Goal: Information Seeking & Learning: Check status

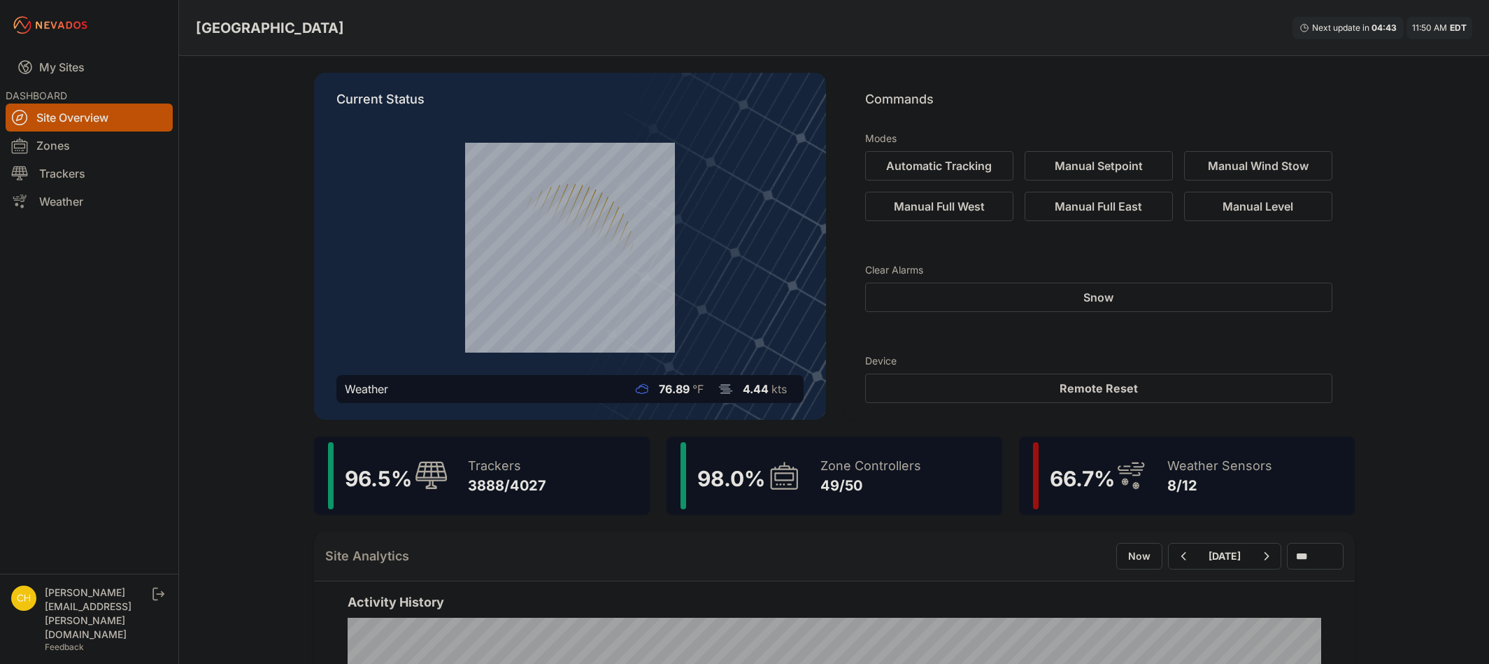
click at [723, 463] on div "98.0 %" at bounding box center [725, 475] width 67 height 31
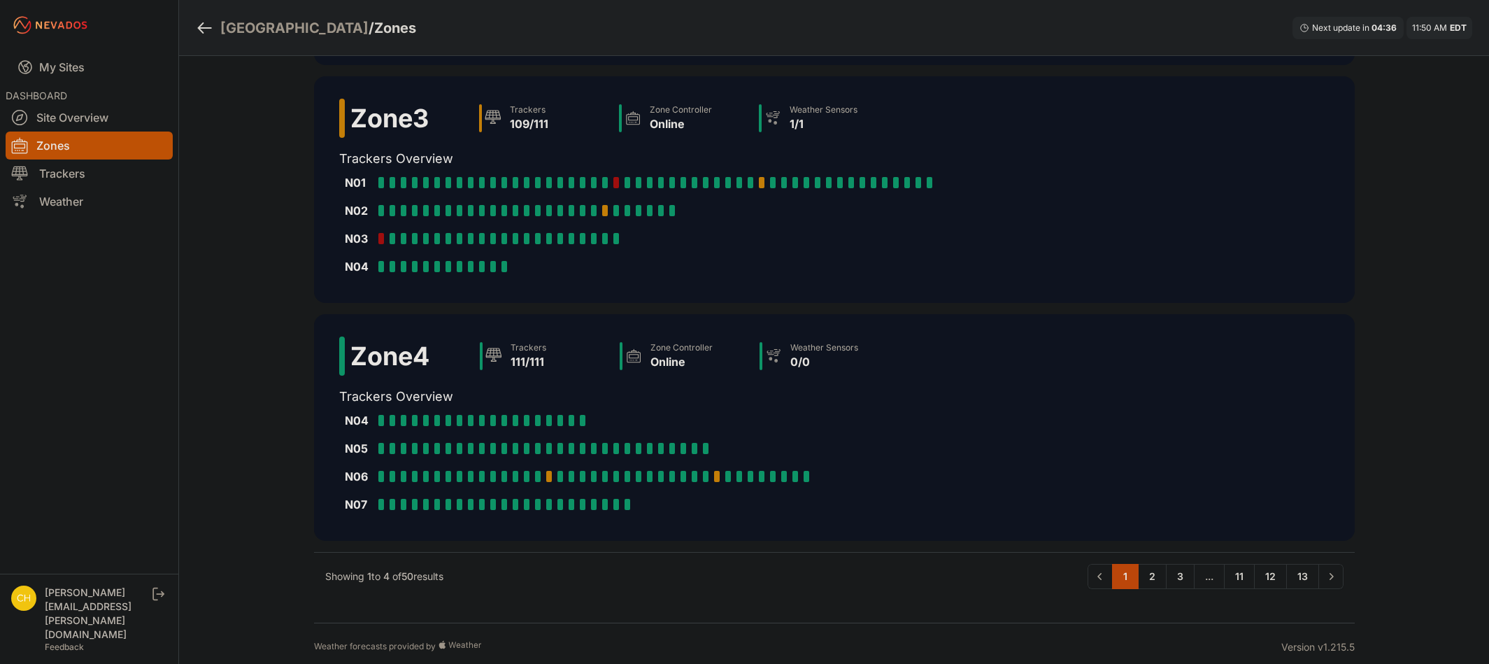
scroll to position [591, 0]
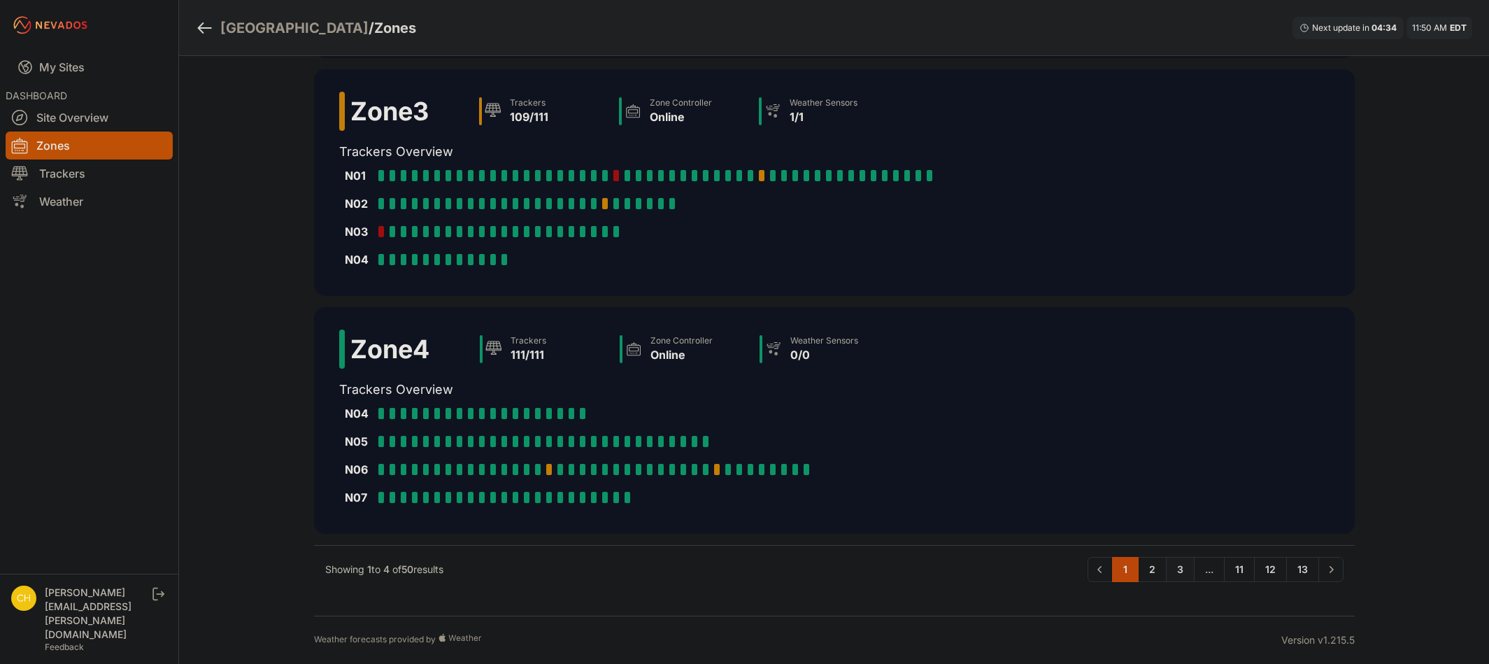
click at [1178, 566] on link "3" at bounding box center [1180, 569] width 29 height 25
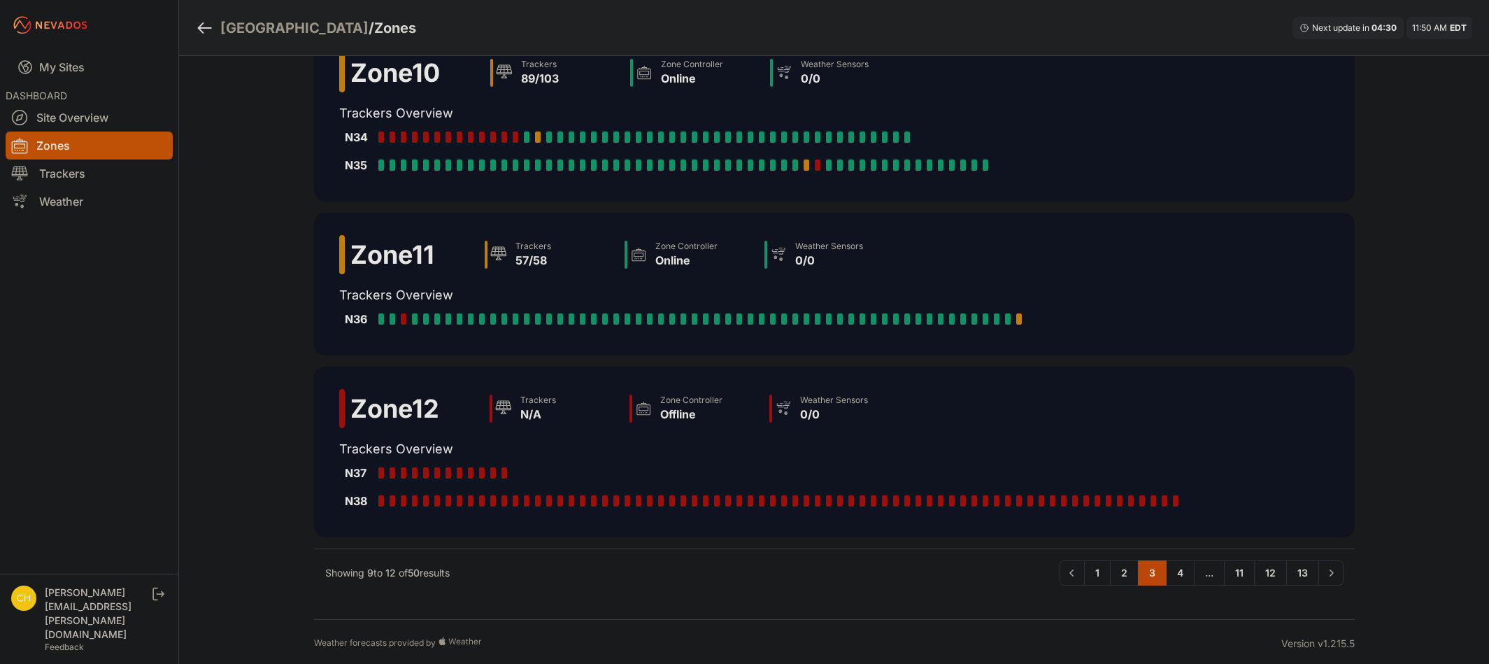
scroll to position [255, 0]
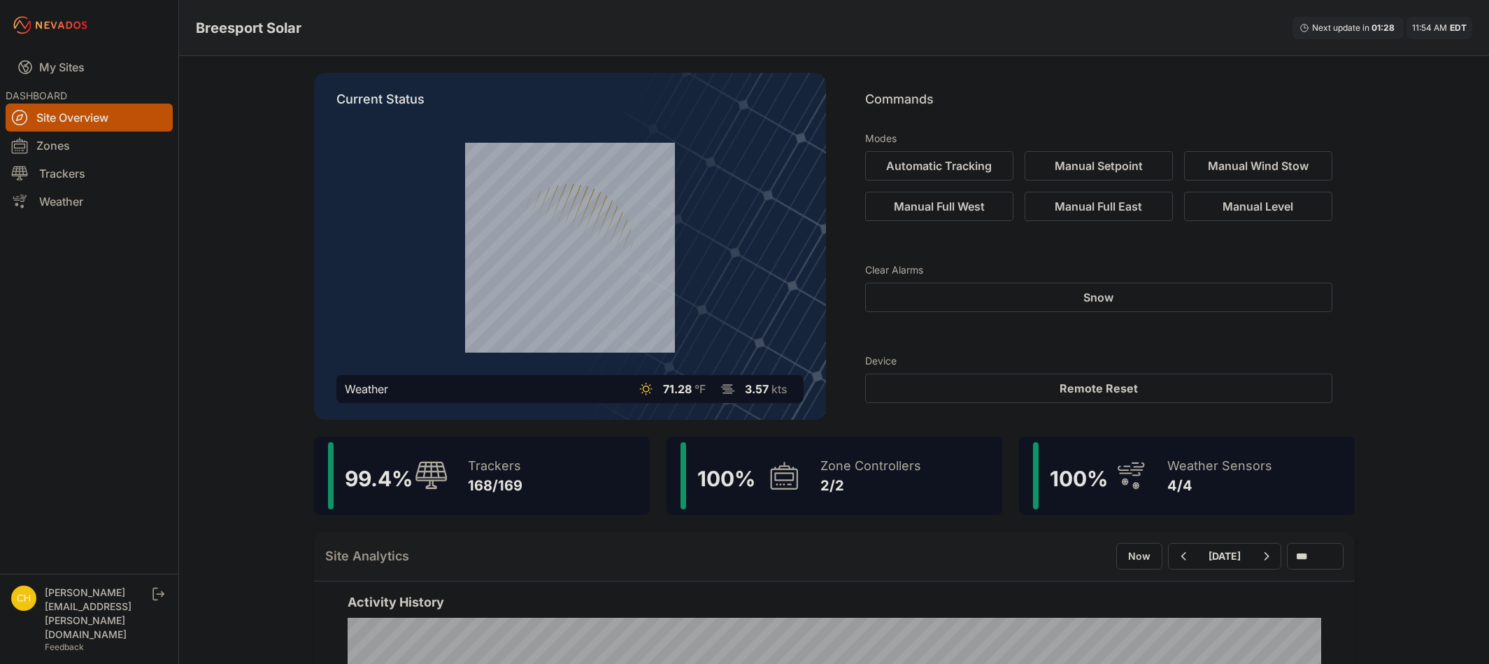
click at [27, 610] on img at bounding box center [23, 597] width 25 height 25
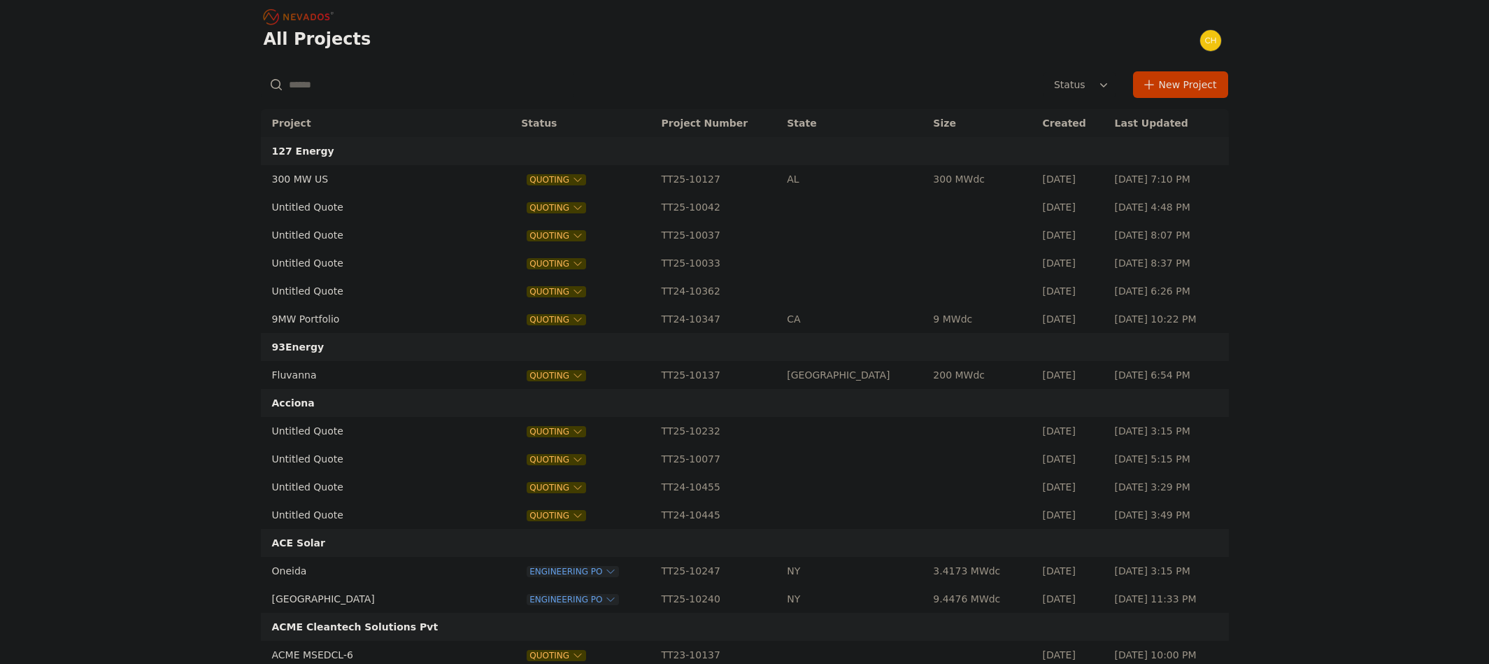
click at [360, 74] on input "text" at bounding box center [417, 84] width 313 height 25
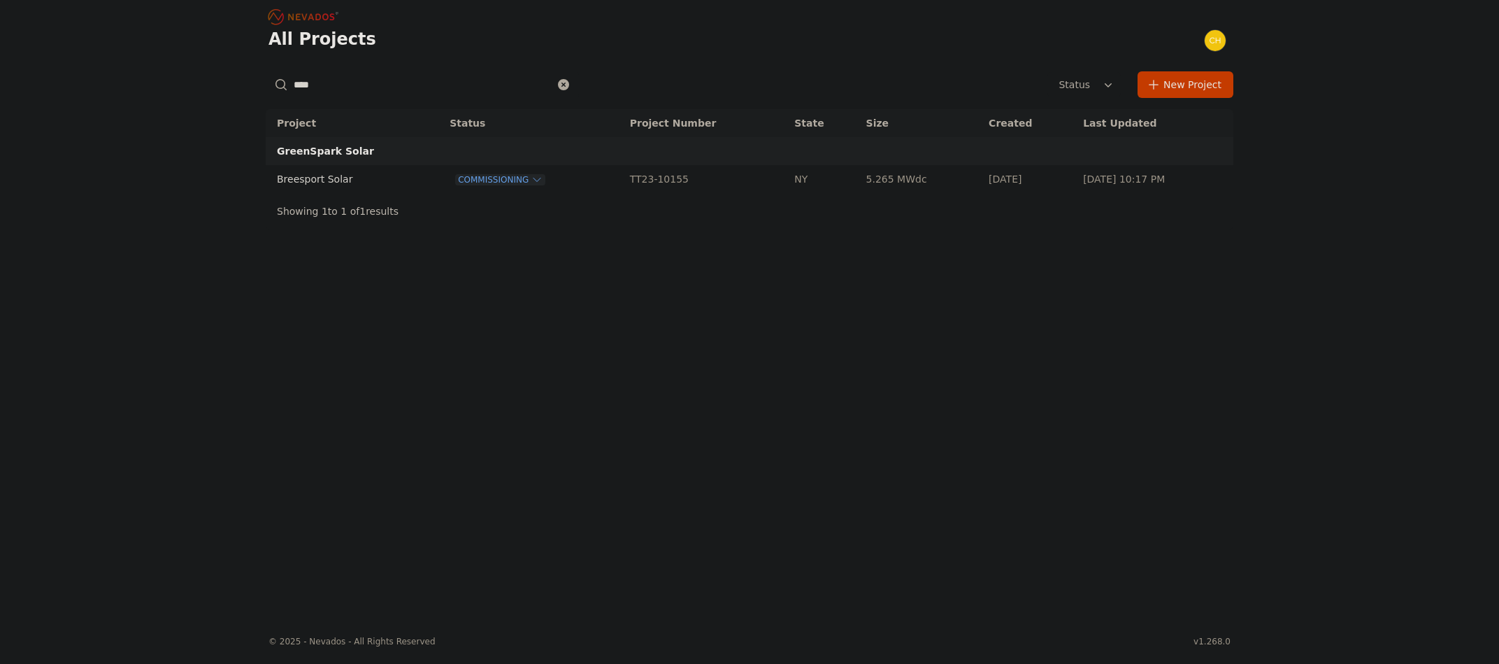
type input "****"
click at [323, 180] on td "Breesport Solar" at bounding box center [343, 179] width 154 height 28
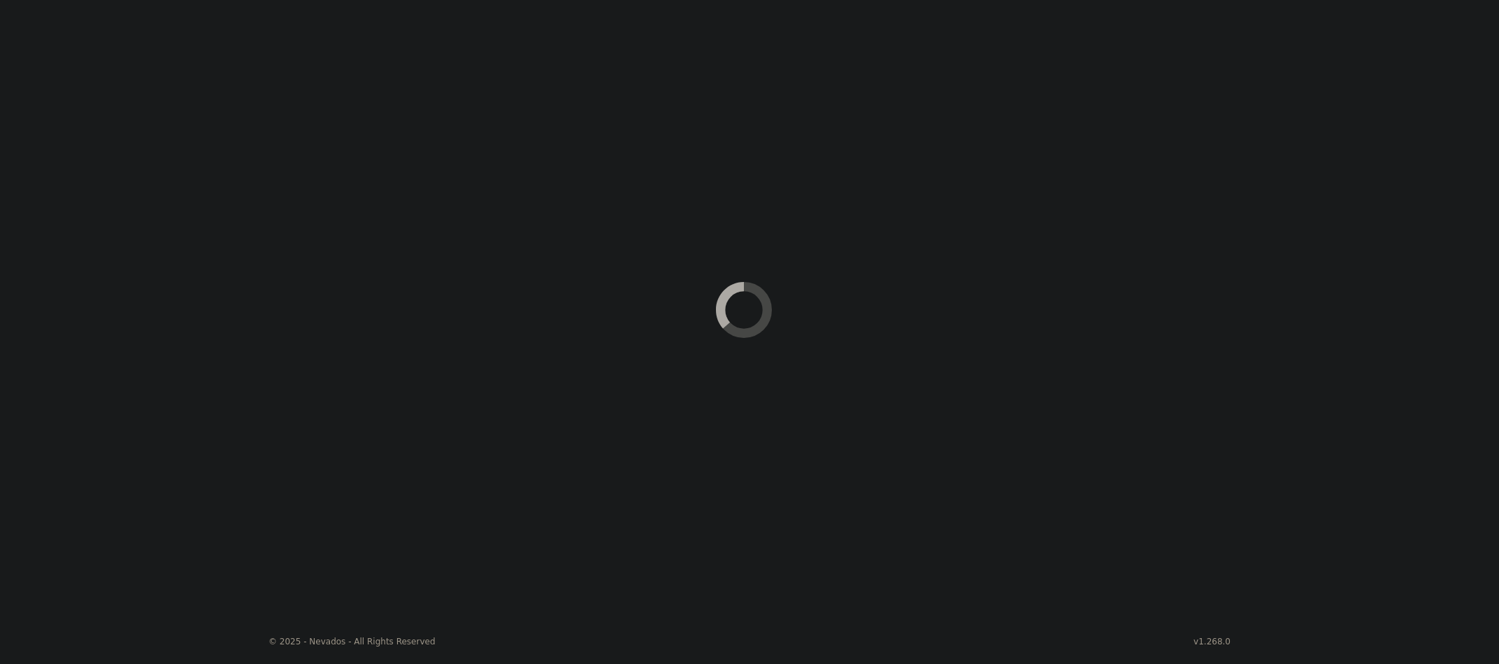
drag, startPoint x: 1008, startPoint y: 372, endPoint x: 1047, endPoint y: 434, distance: 73.5
click at [1033, 443] on div "Loading" at bounding box center [749, 309] width 1499 height 619
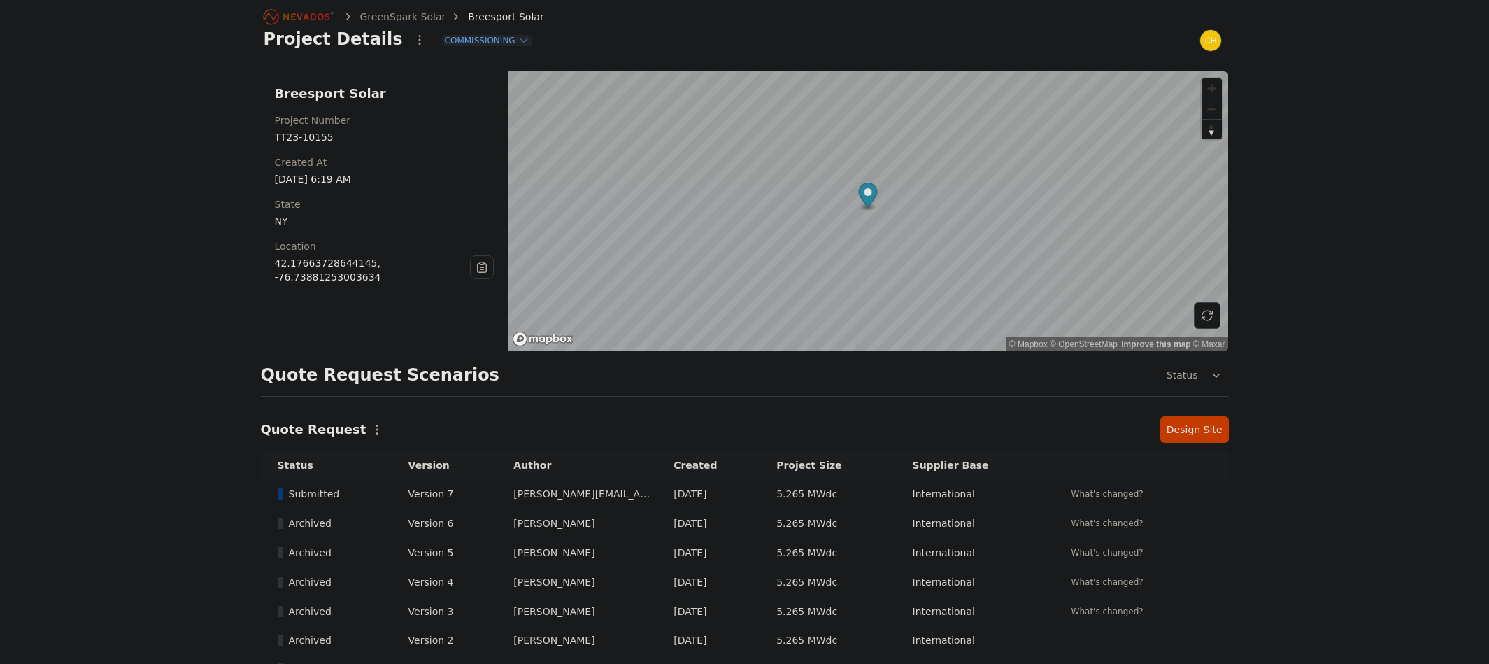
click at [1215, 427] on link "Design Site" at bounding box center [1194, 429] width 69 height 27
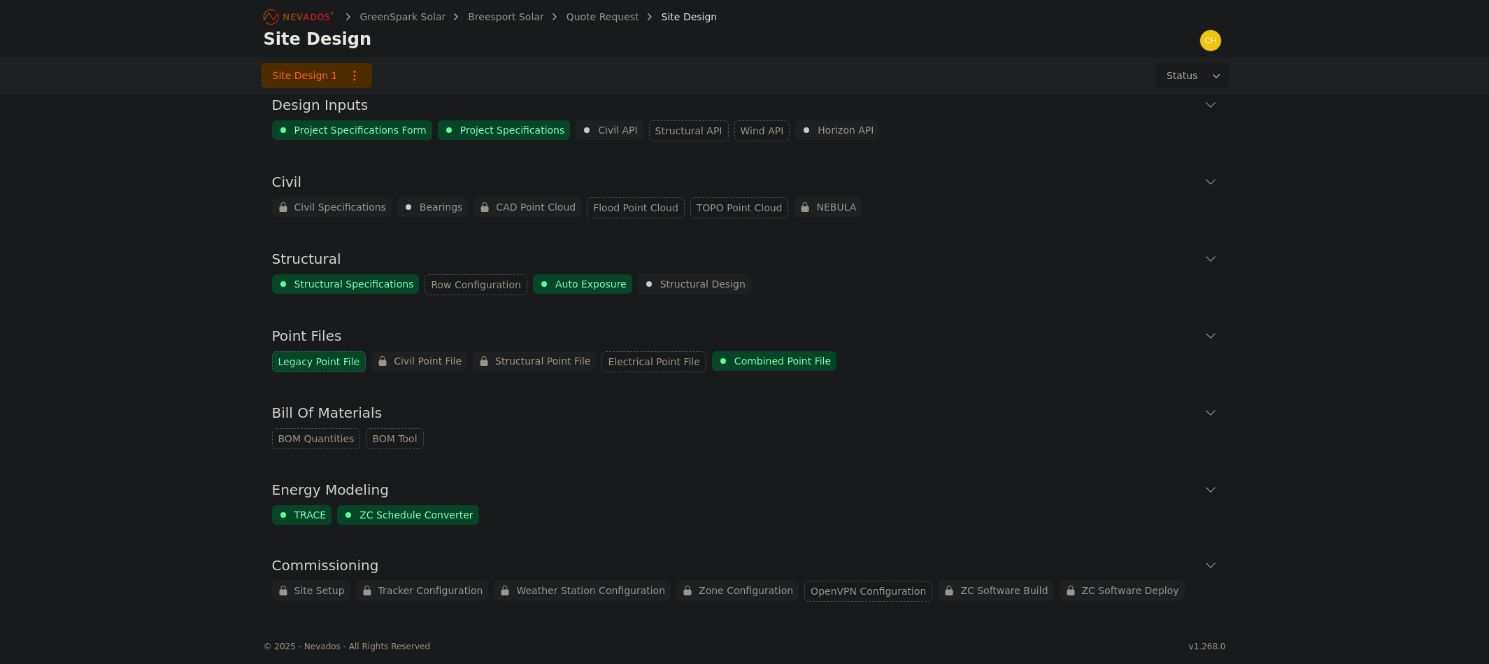
scroll to position [20, 0]
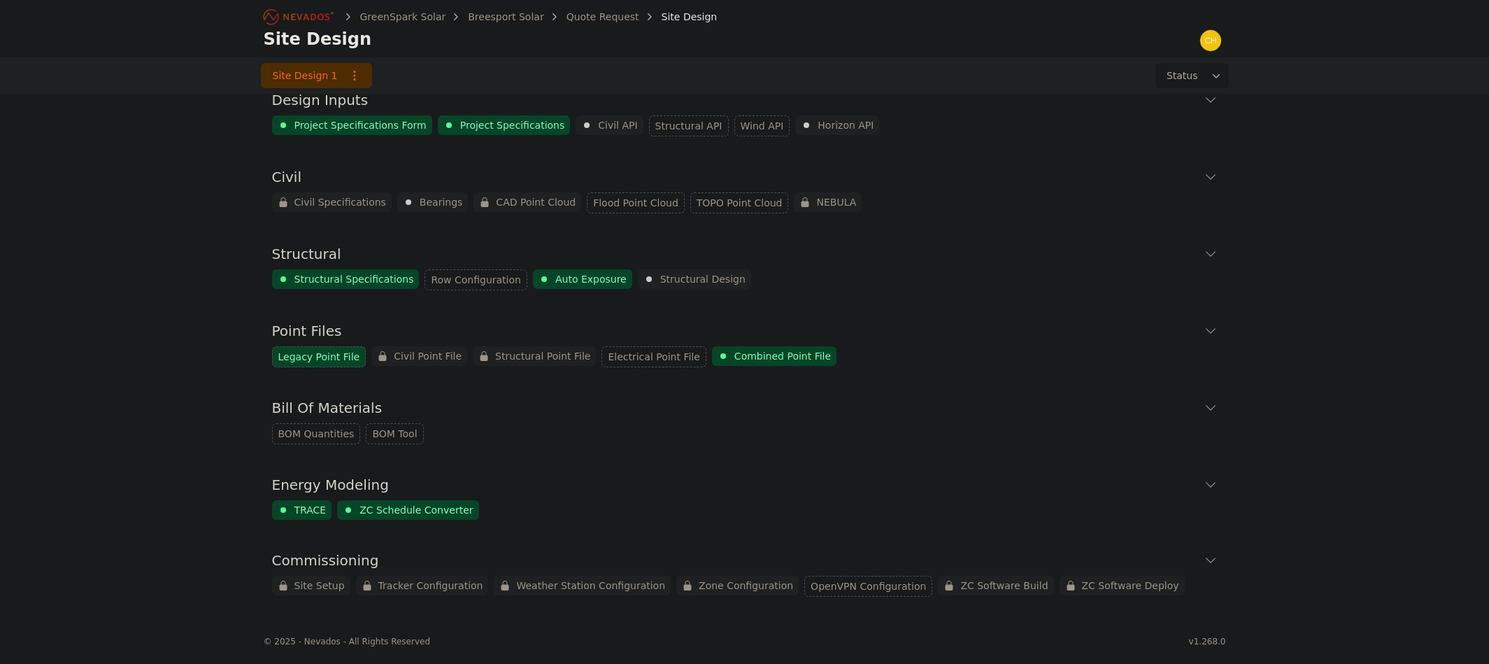
click at [1289, 152] on div "GreenSpark Solar Breesport Solar Quote Request Site Design Site Design Site Des…" at bounding box center [744, 299] width 1489 height 639
click at [323, 20] on icon "Breadcrumb" at bounding box center [299, 17] width 77 height 22
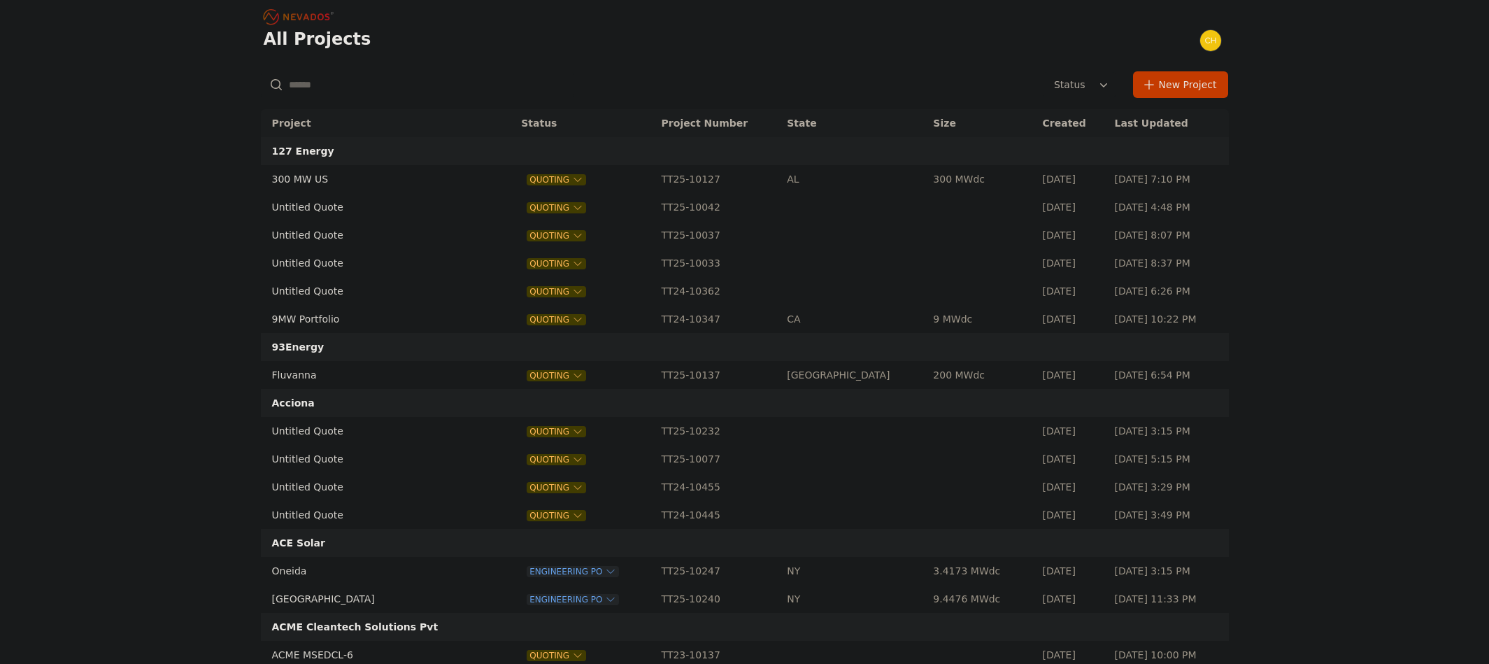
click at [342, 90] on input "text" at bounding box center [417, 84] width 313 height 25
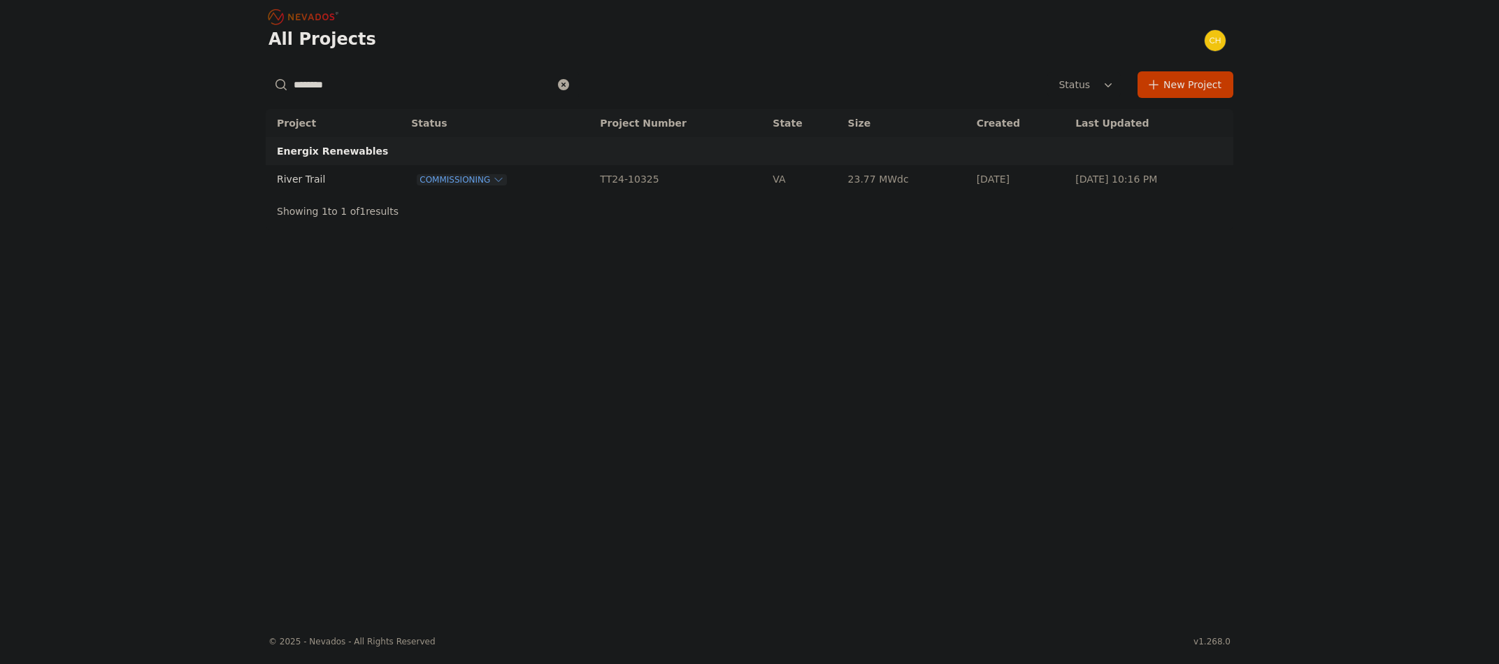
type input "********"
click at [338, 180] on td "River Trail" at bounding box center [323, 179] width 115 height 28
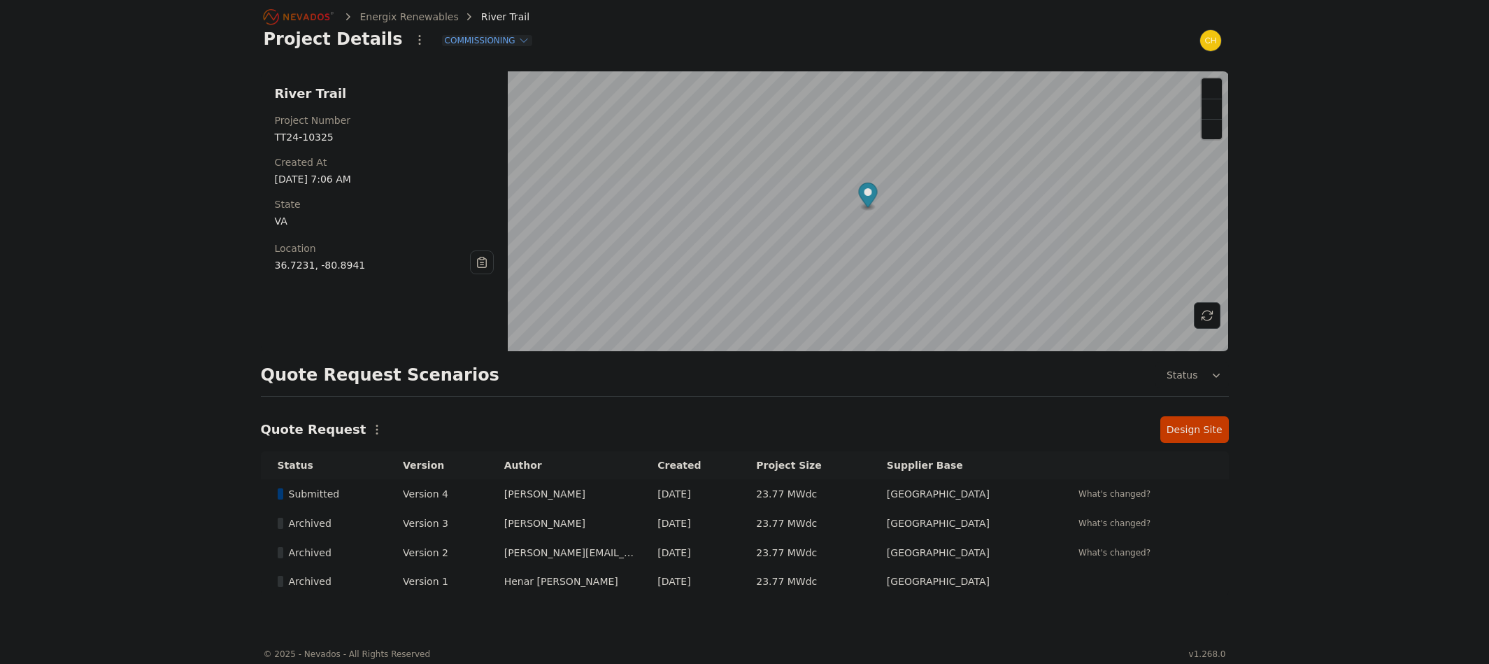
click at [1172, 435] on link "Design Site" at bounding box center [1194, 429] width 69 height 27
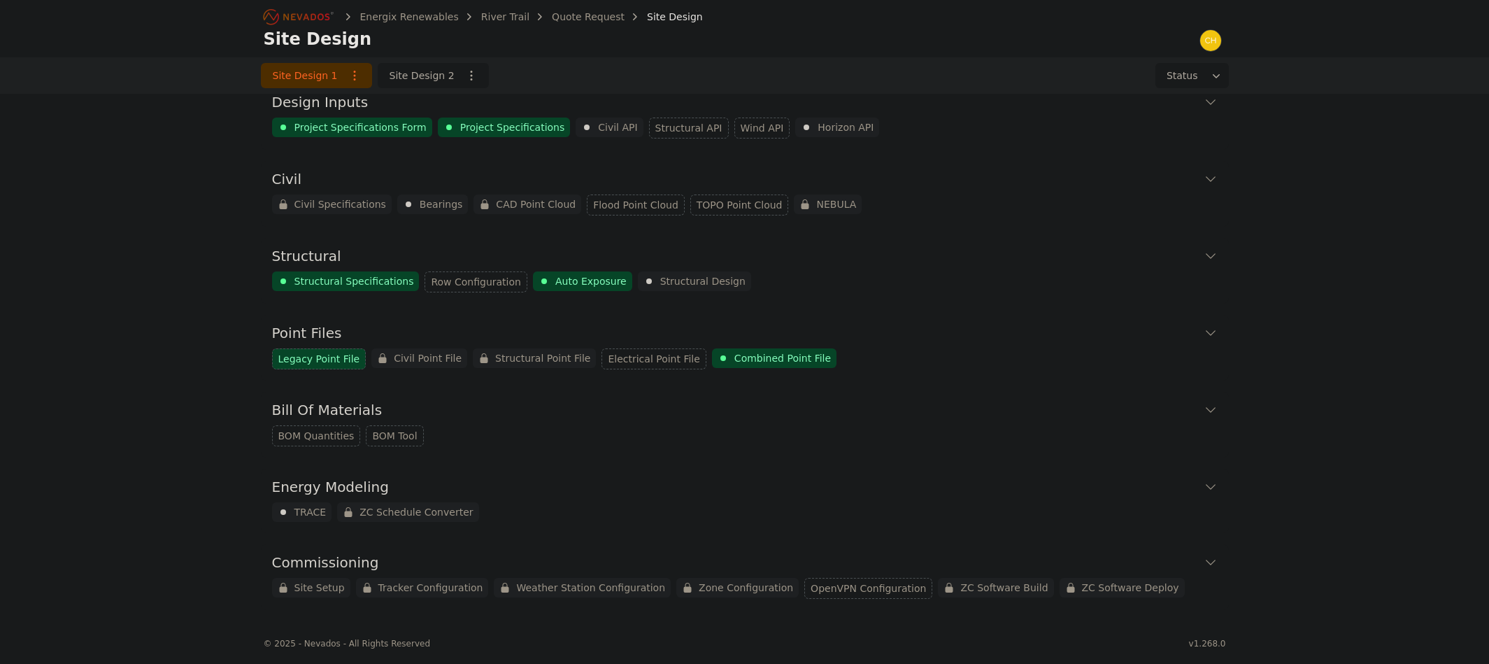
scroll to position [20, 0]
click at [1306, 249] on div "Energix Renewables River Trail Quote Request Site Design Site Design Site Desig…" at bounding box center [744, 299] width 1489 height 639
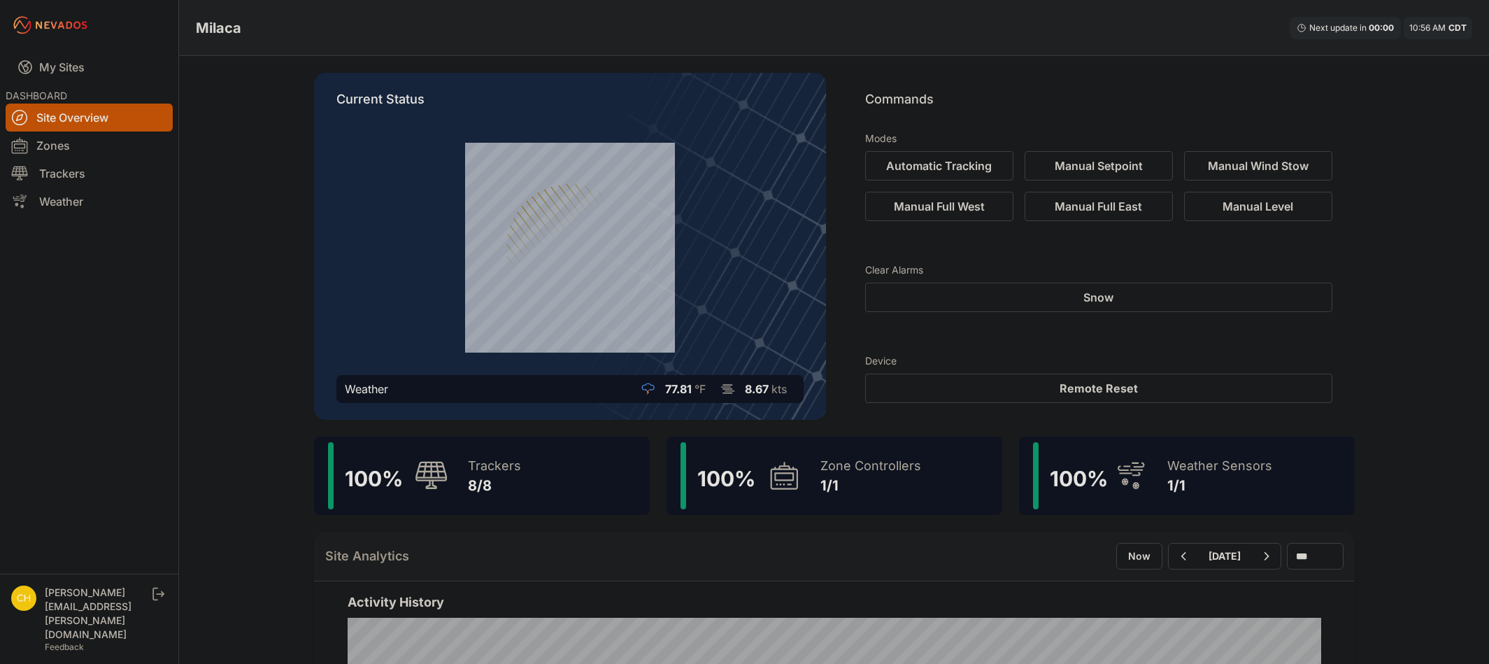
click at [881, 469] on div "Zone Controllers" at bounding box center [870, 466] width 101 height 20
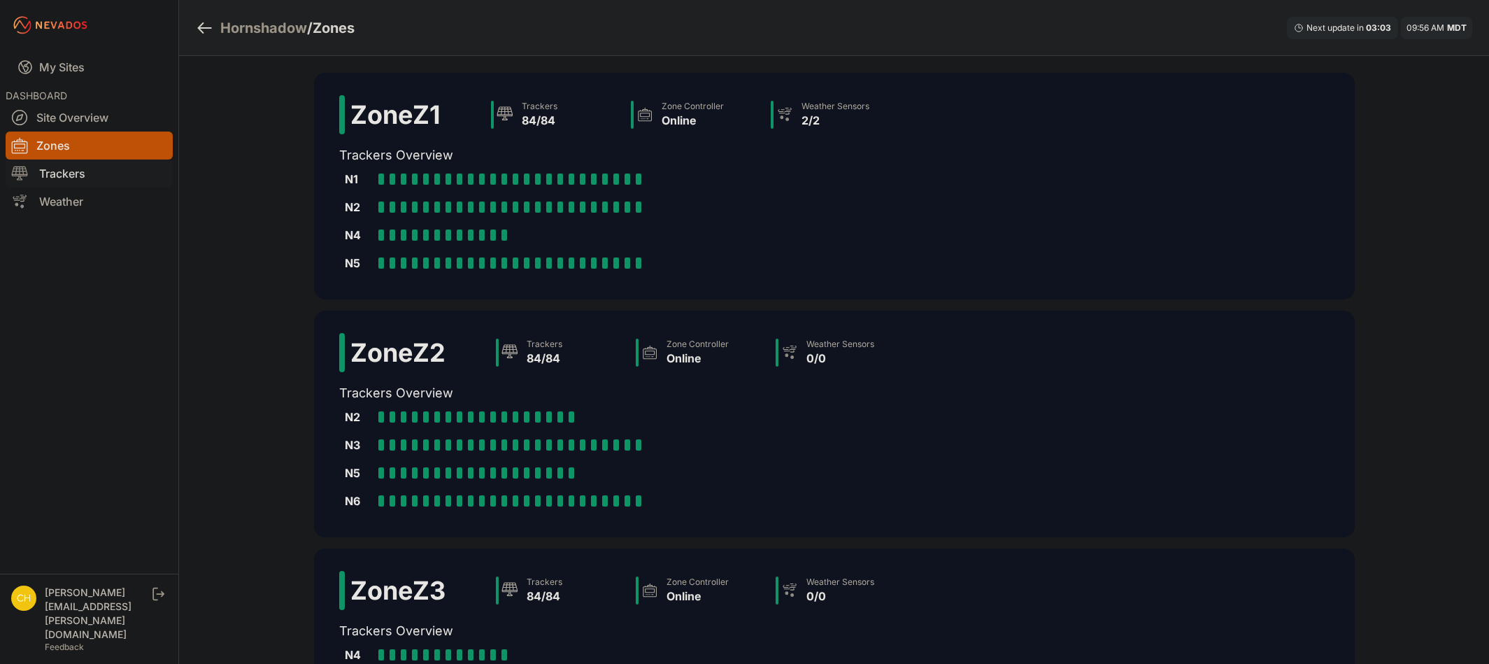
click at [69, 178] on link "Trackers" at bounding box center [89, 173] width 167 height 28
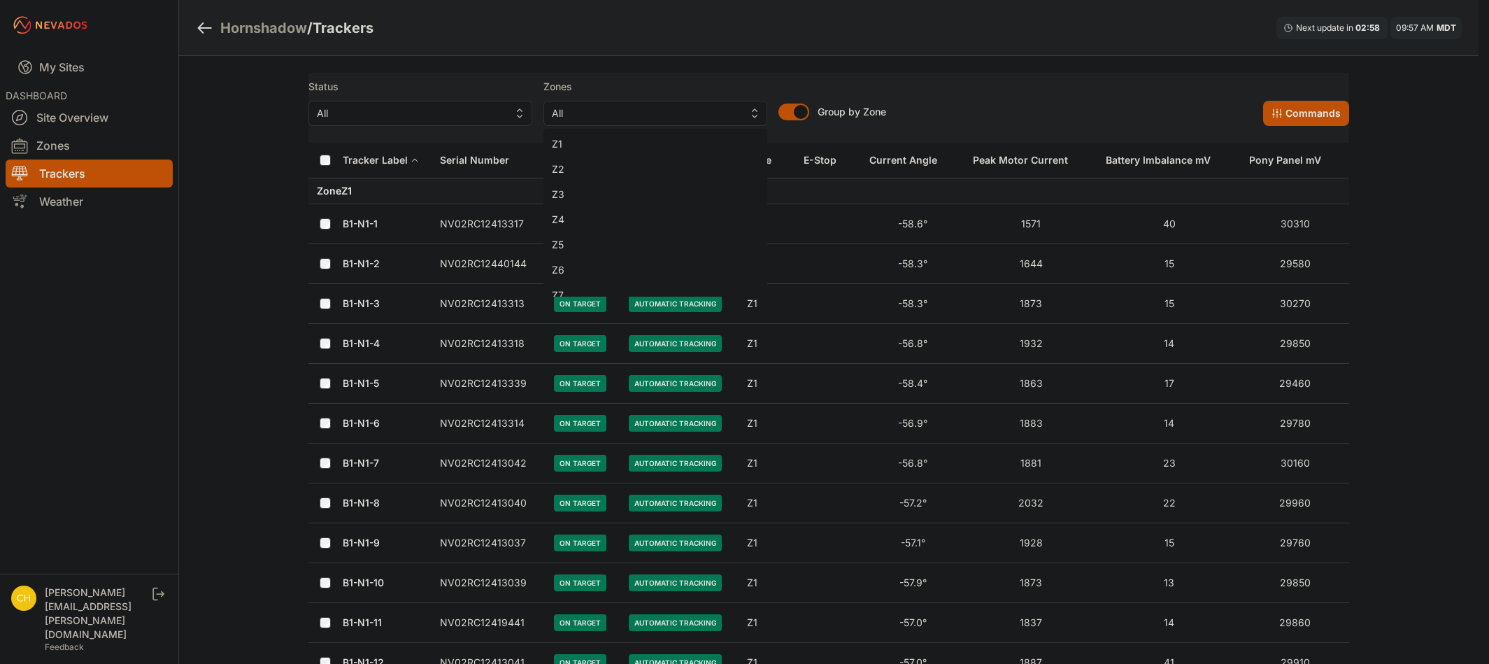
click at [733, 126] on div "All Z1 Z2 Z3 Z4 Z5 Z6 Z7 Z8 Z9 Z10 Z11 Z12 Z13 Z14 Z15 Z16 Z17 Z18 Z19 Z20 Z21 …" at bounding box center [655, 113] width 224 height 25
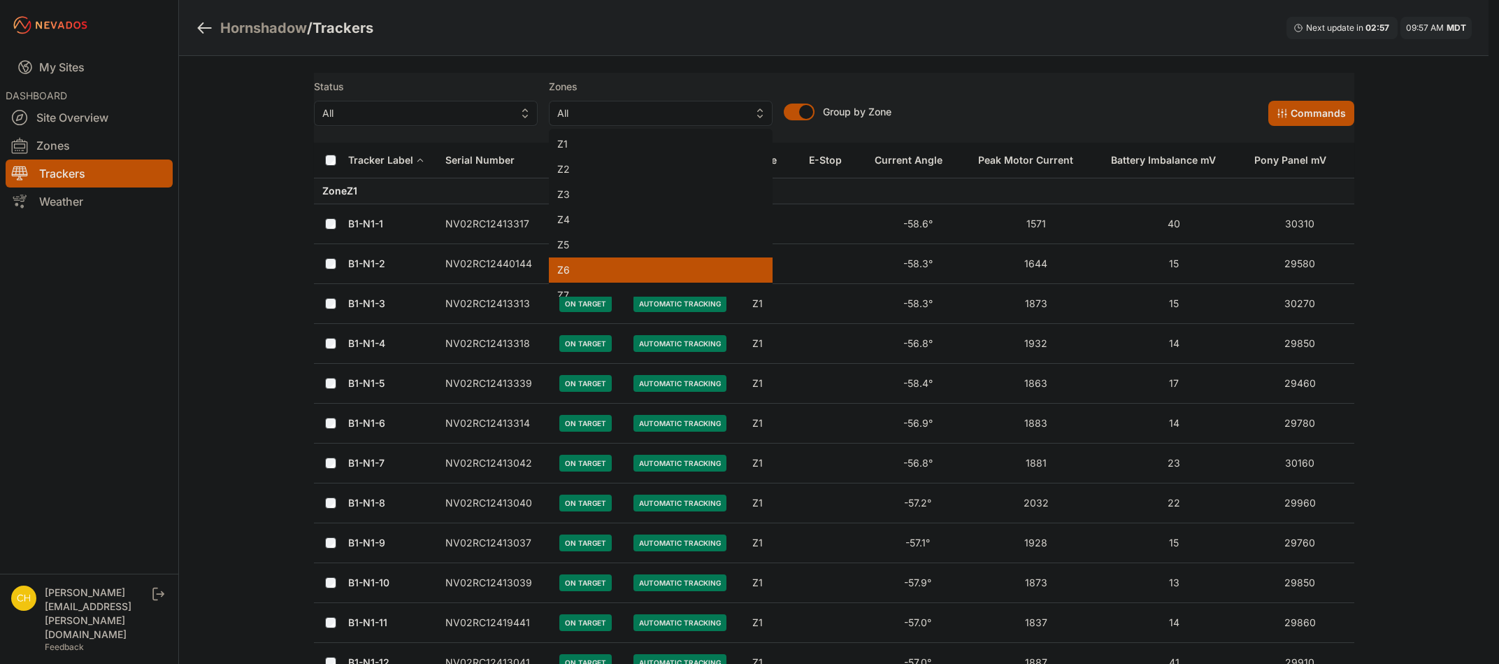
click at [613, 258] on div "Z6" at bounding box center [661, 269] width 224 height 25
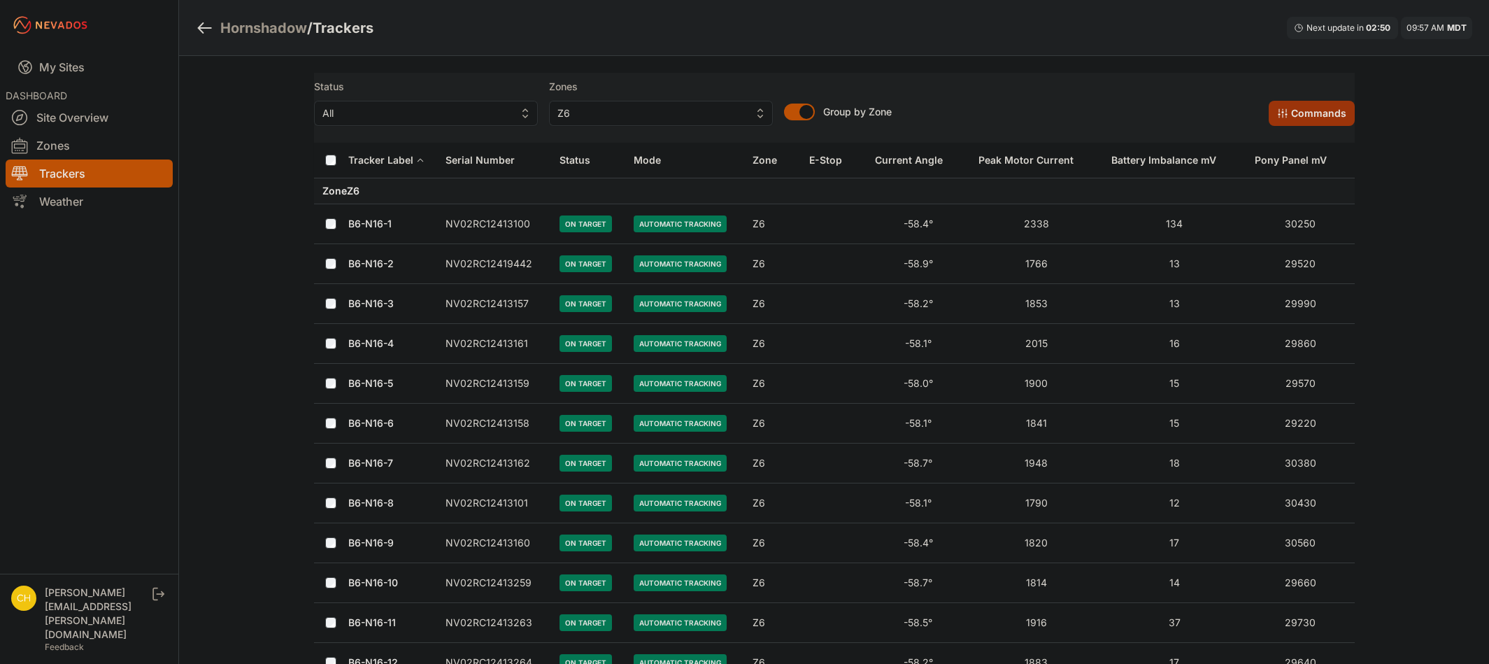
click at [1305, 108] on button "Commands" at bounding box center [1312, 113] width 86 height 25
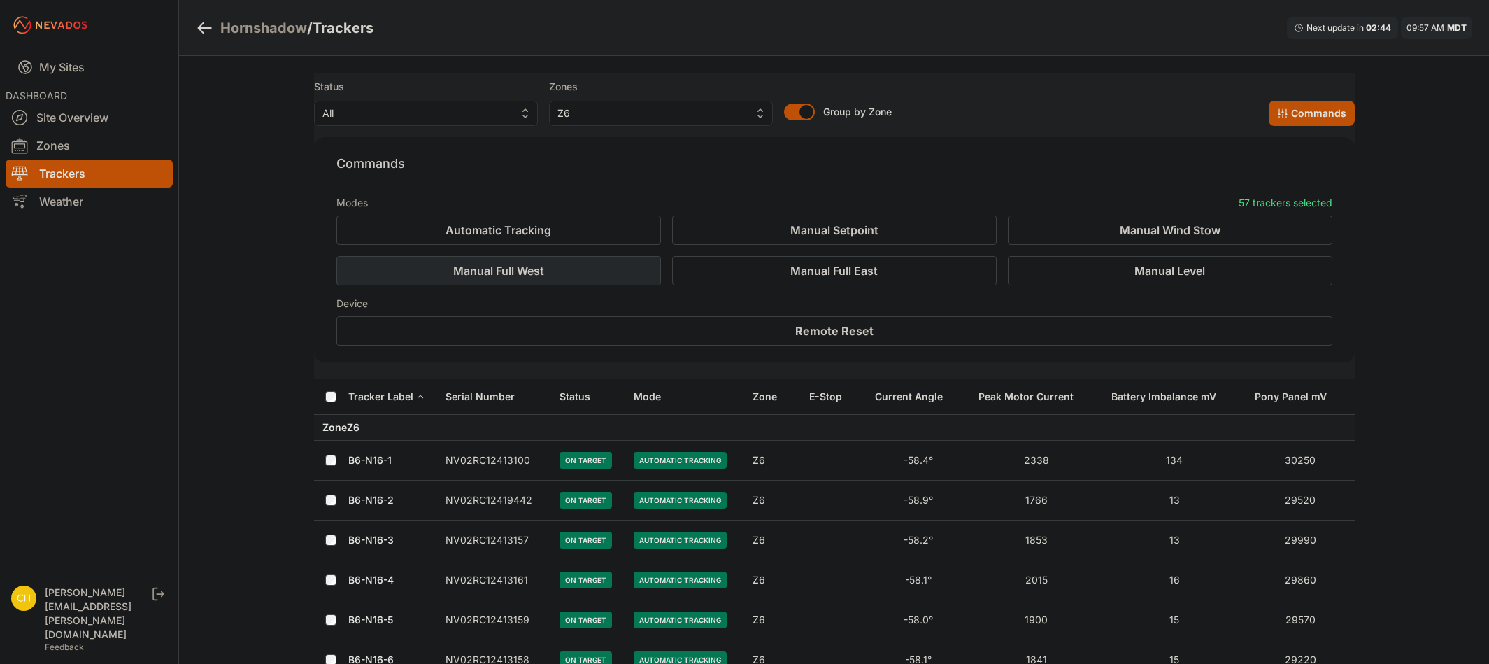
click at [595, 269] on button "Manual Full West" at bounding box center [498, 270] width 324 height 29
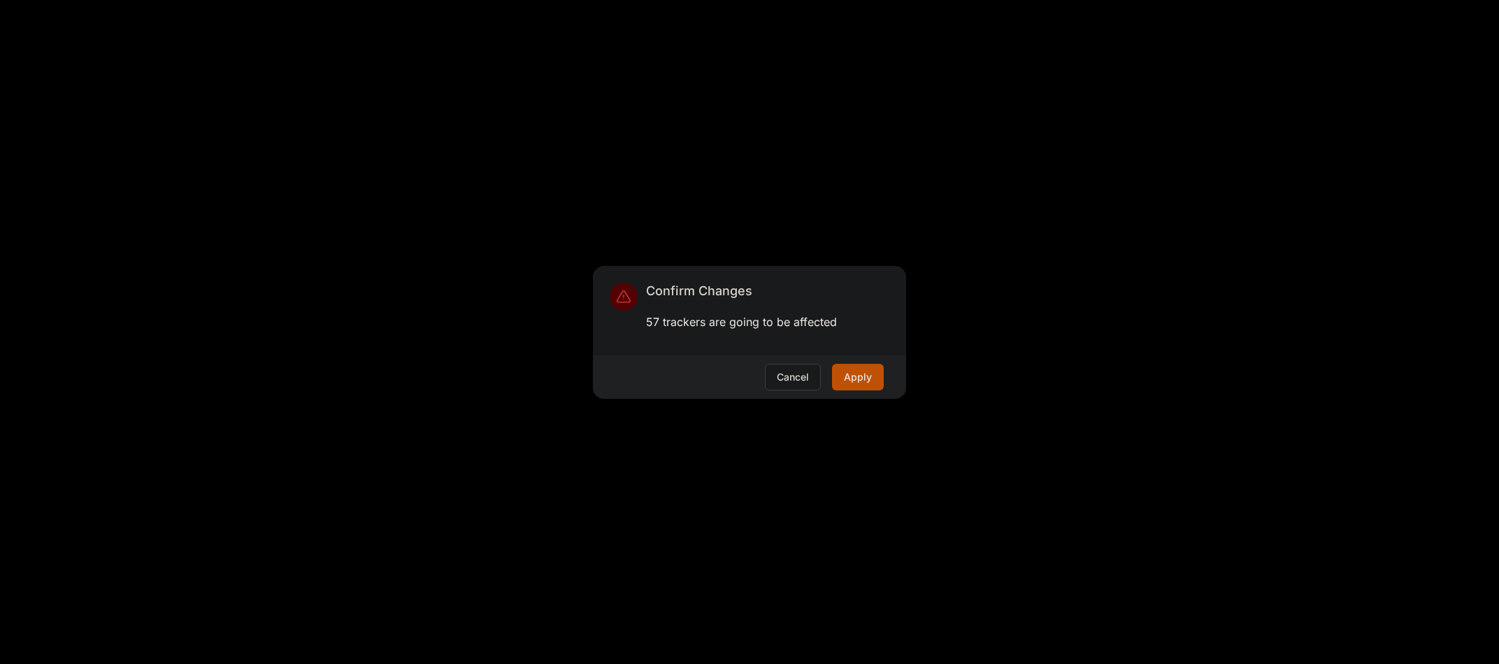
click at [595, 269] on div "Confirm Changes 57 trackers are going to be affected Cancel Apply" at bounding box center [749, 332] width 1499 height 664
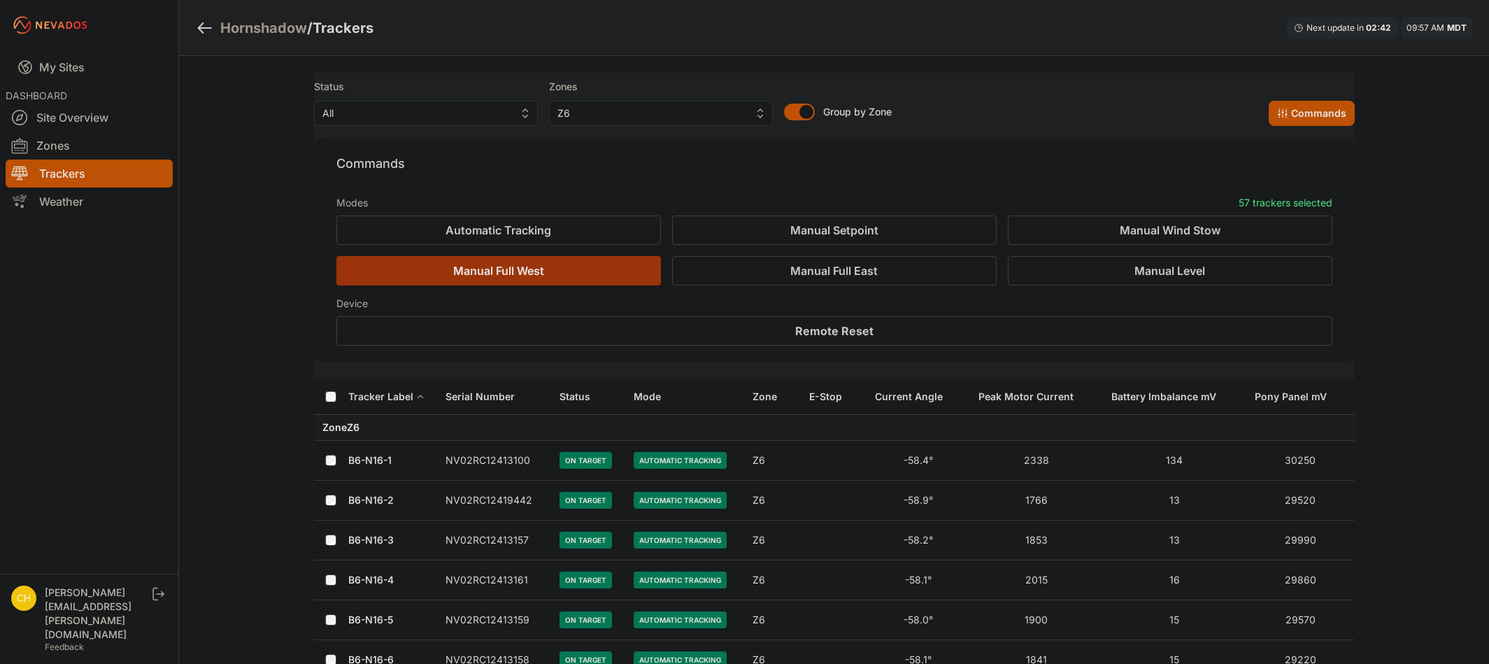
click at [599, 271] on button "Manual Full West" at bounding box center [498, 270] width 324 height 29
click at [631, 271] on button "Manual Full West" at bounding box center [498, 270] width 324 height 29
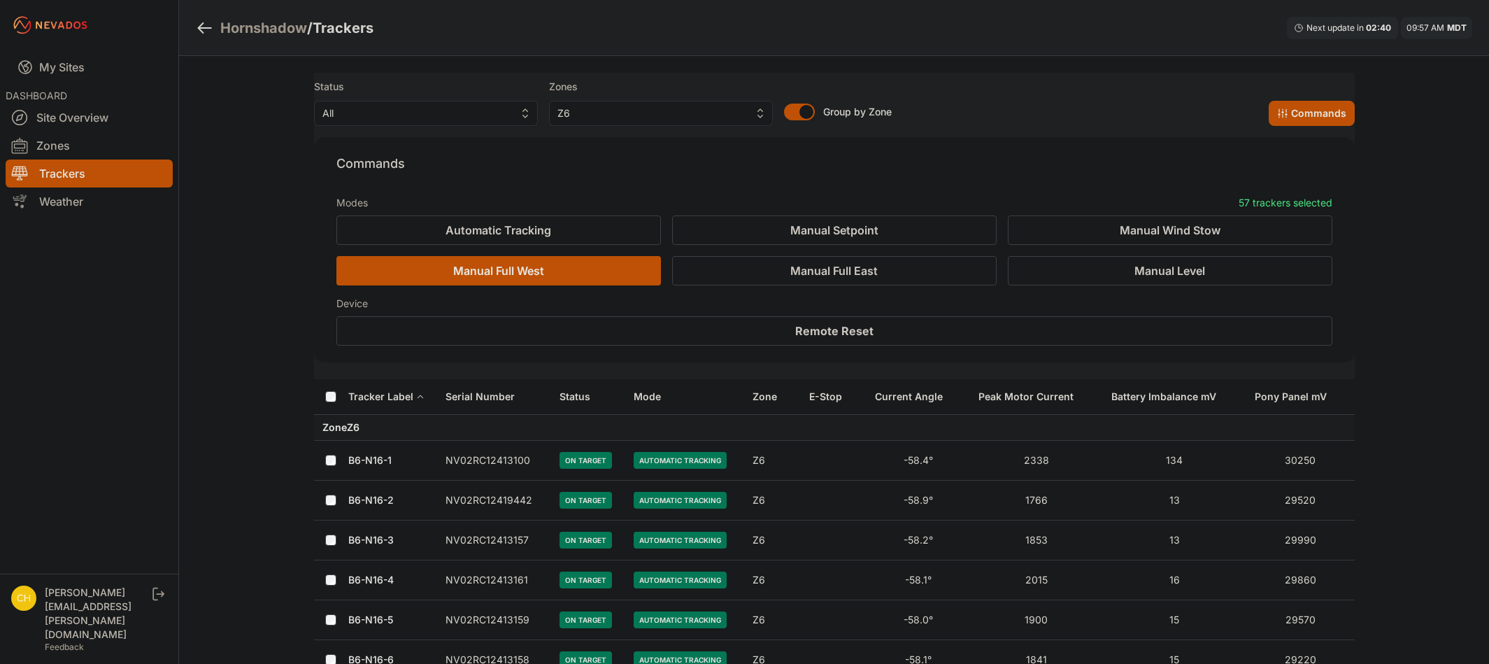
click at [564, 224] on button "Automatic Tracking" at bounding box center [498, 229] width 324 height 29
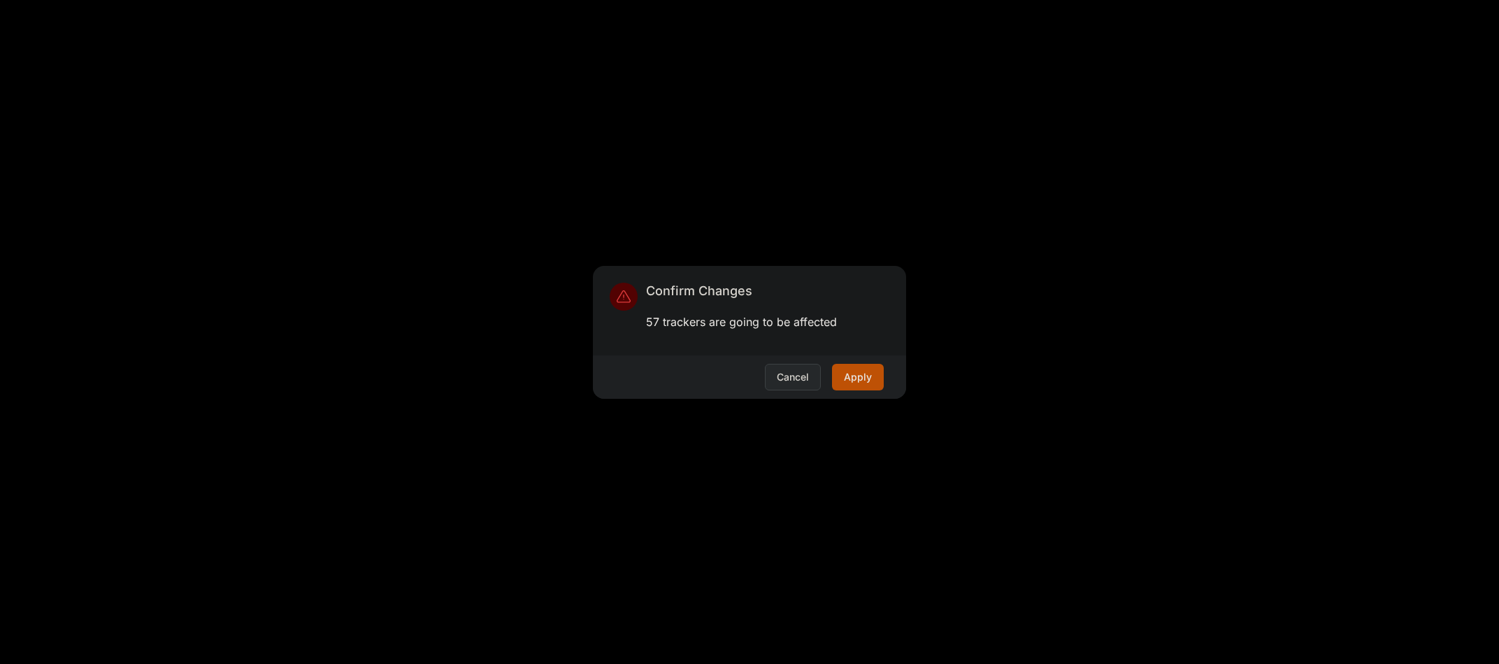
click at [793, 383] on button "Cancel" at bounding box center [793, 377] width 56 height 27
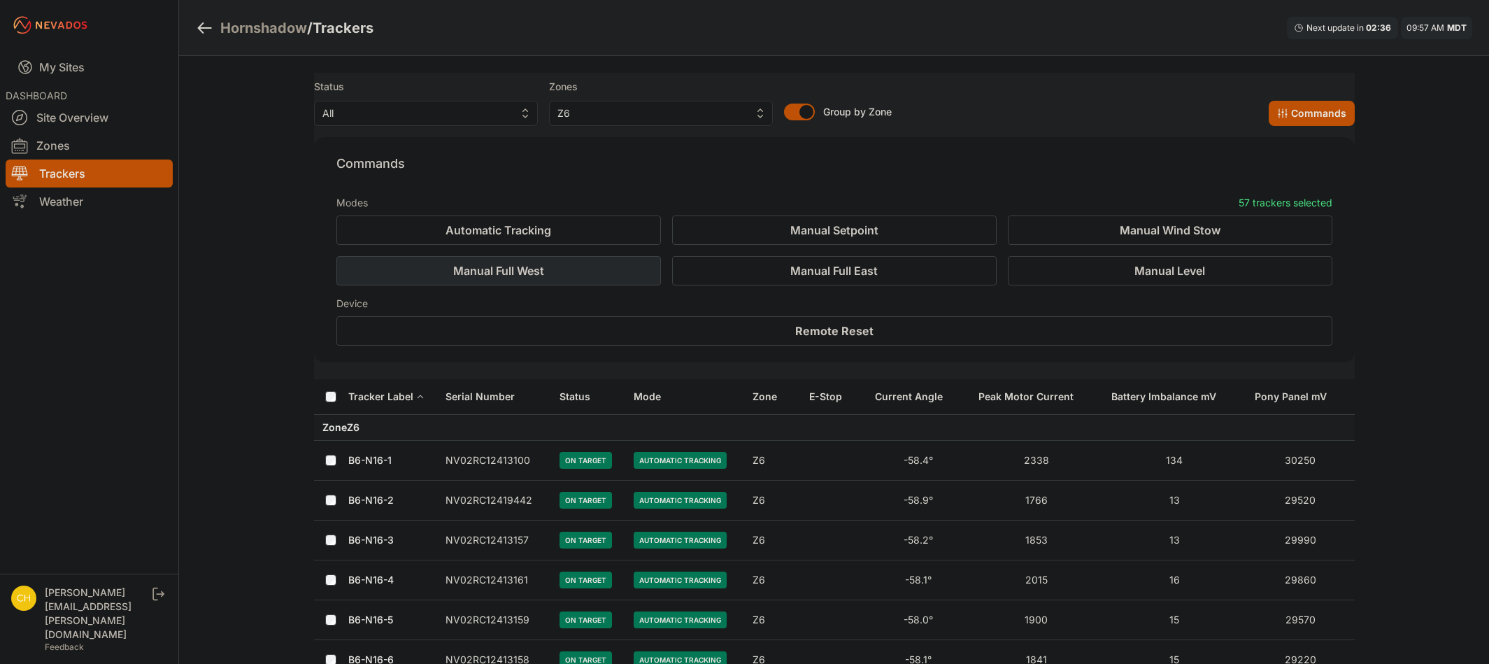
click at [529, 265] on button "Manual Full West" at bounding box center [498, 270] width 324 height 29
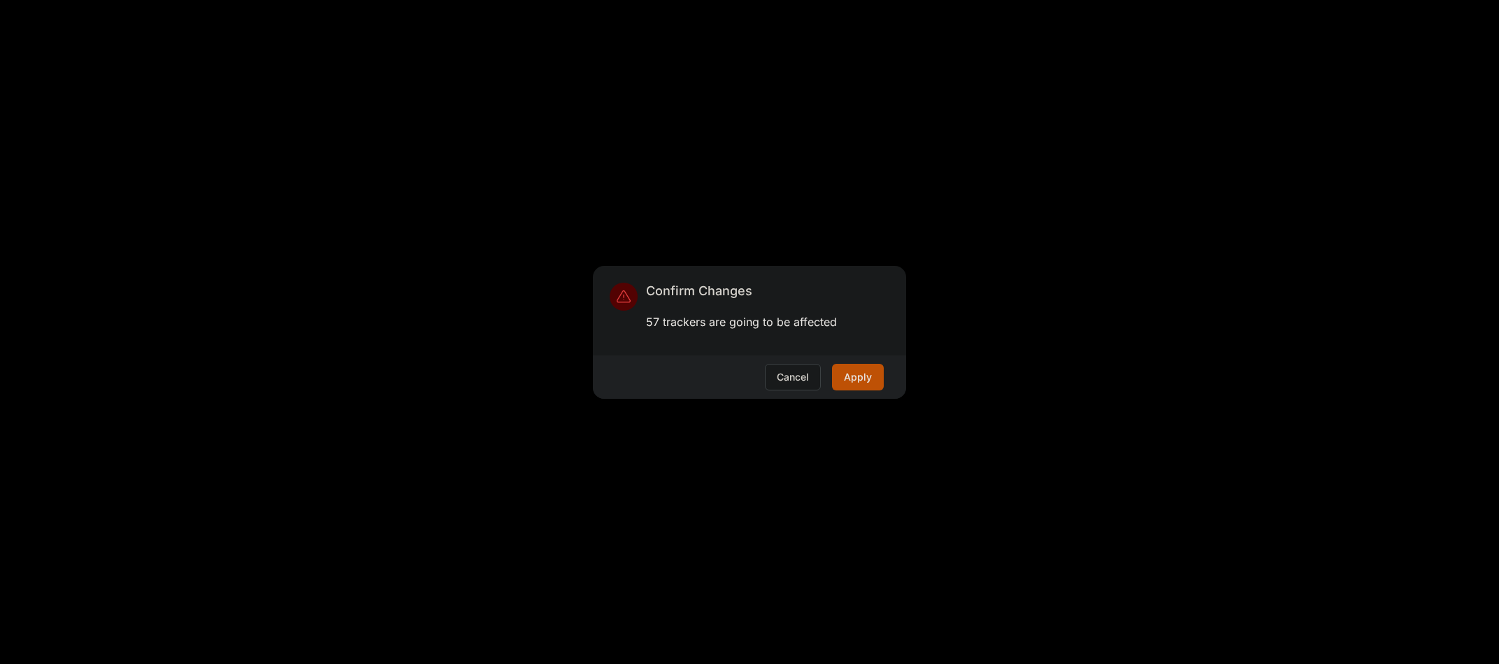
click at [888, 386] on div "Cancel Apply" at bounding box center [749, 376] width 313 height 43
click at [873, 376] on button "Apply" at bounding box center [858, 377] width 52 height 27
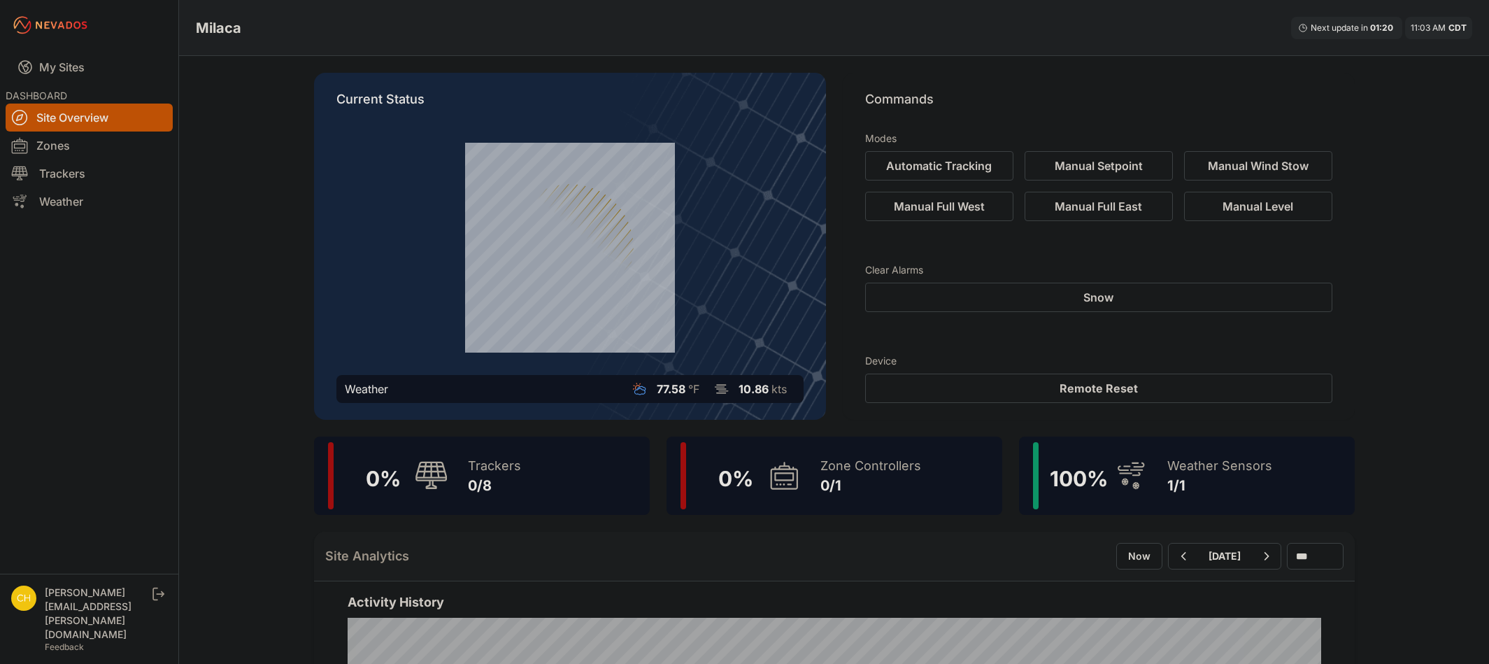
click at [1138, 471] on icon at bounding box center [1131, 475] width 34 height 32
click at [759, 462] on div "0 %" at bounding box center [740, 475] width 120 height 67
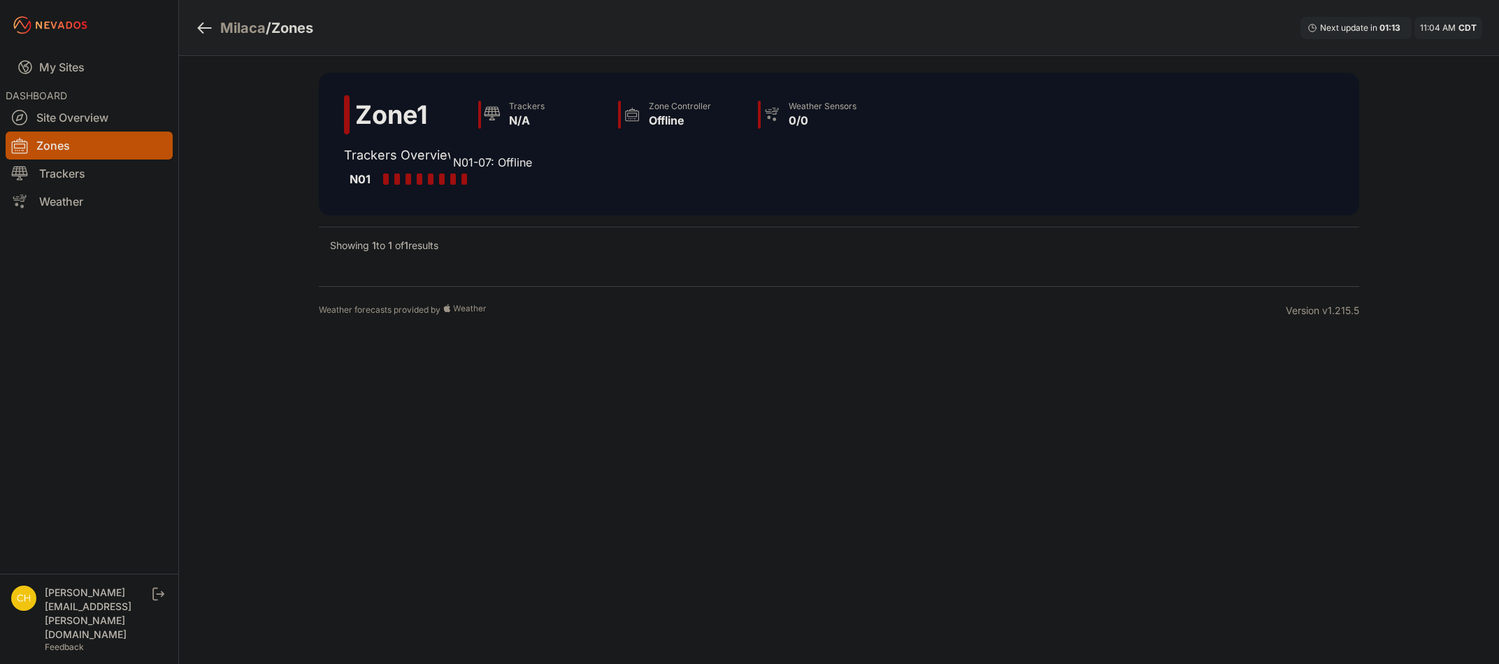
click at [455, 179] on div at bounding box center [453, 178] width 6 height 11
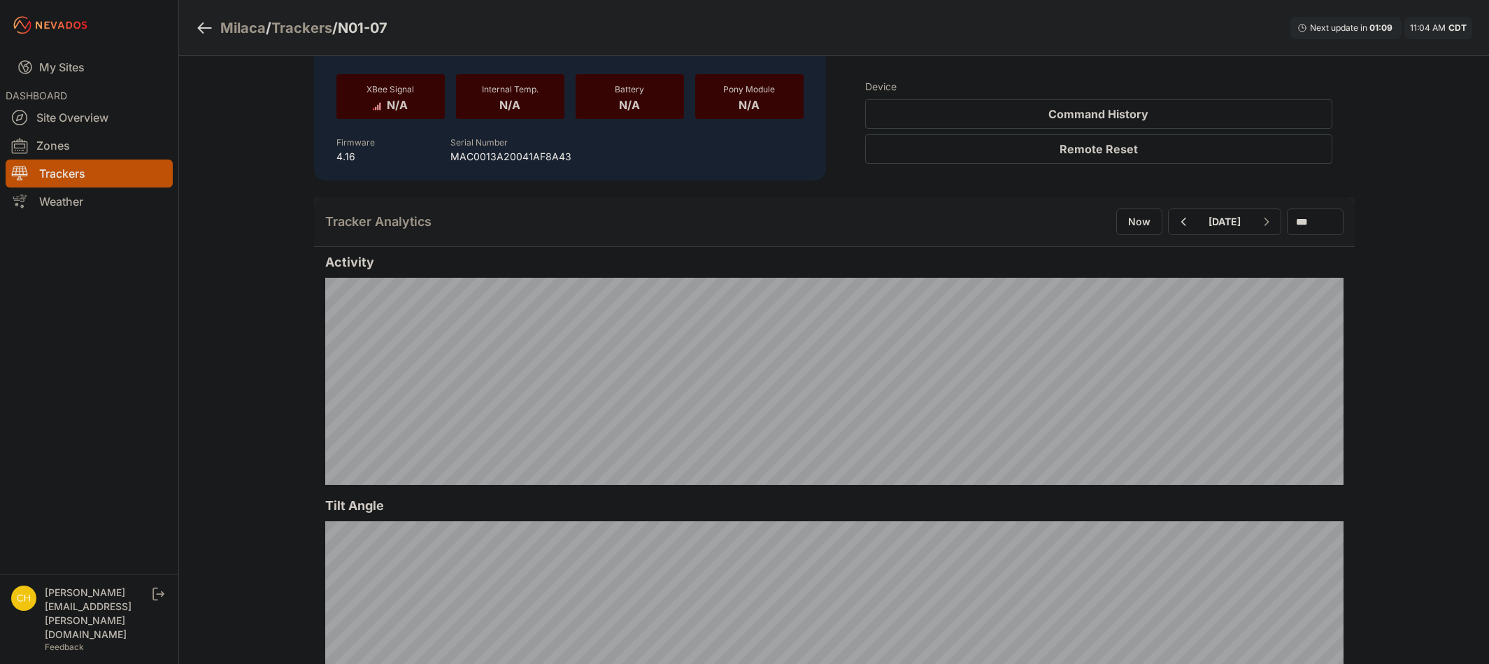
scroll to position [210, 0]
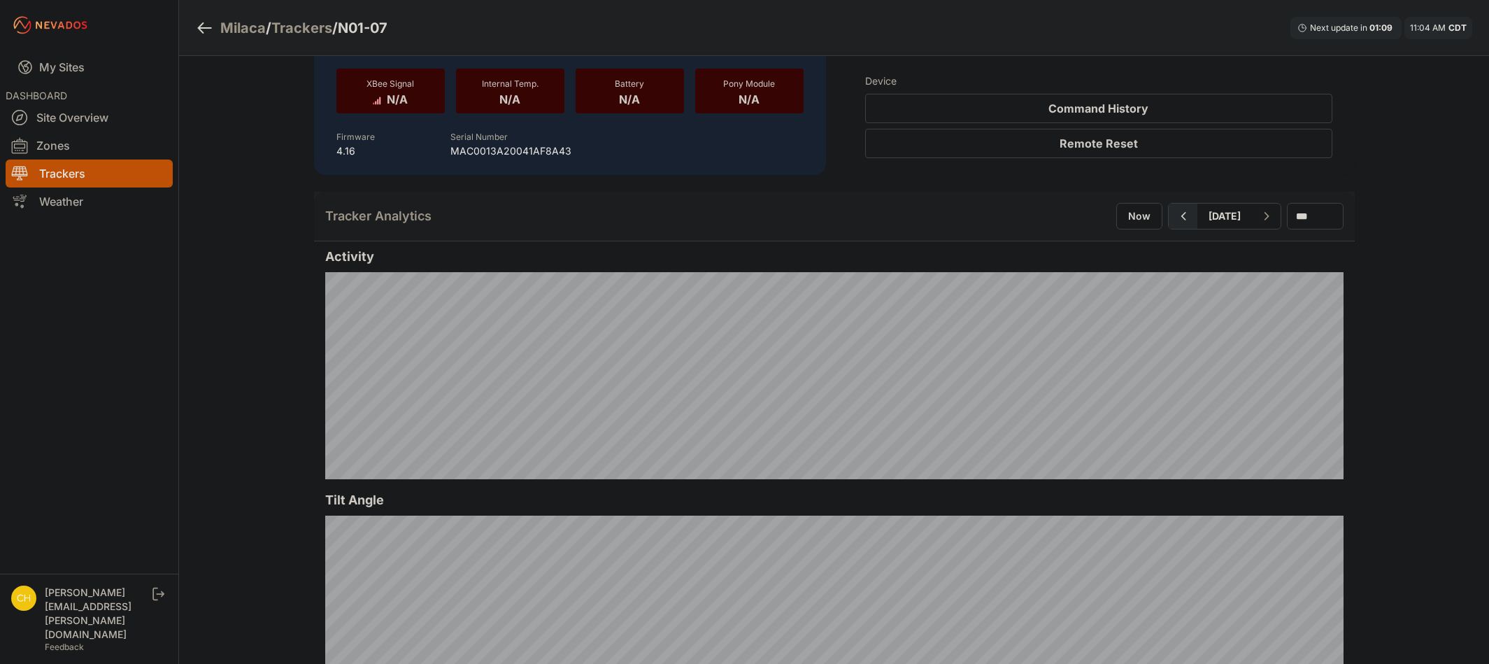
click at [1180, 219] on icon "button" at bounding box center [1182, 216] width 5 height 8
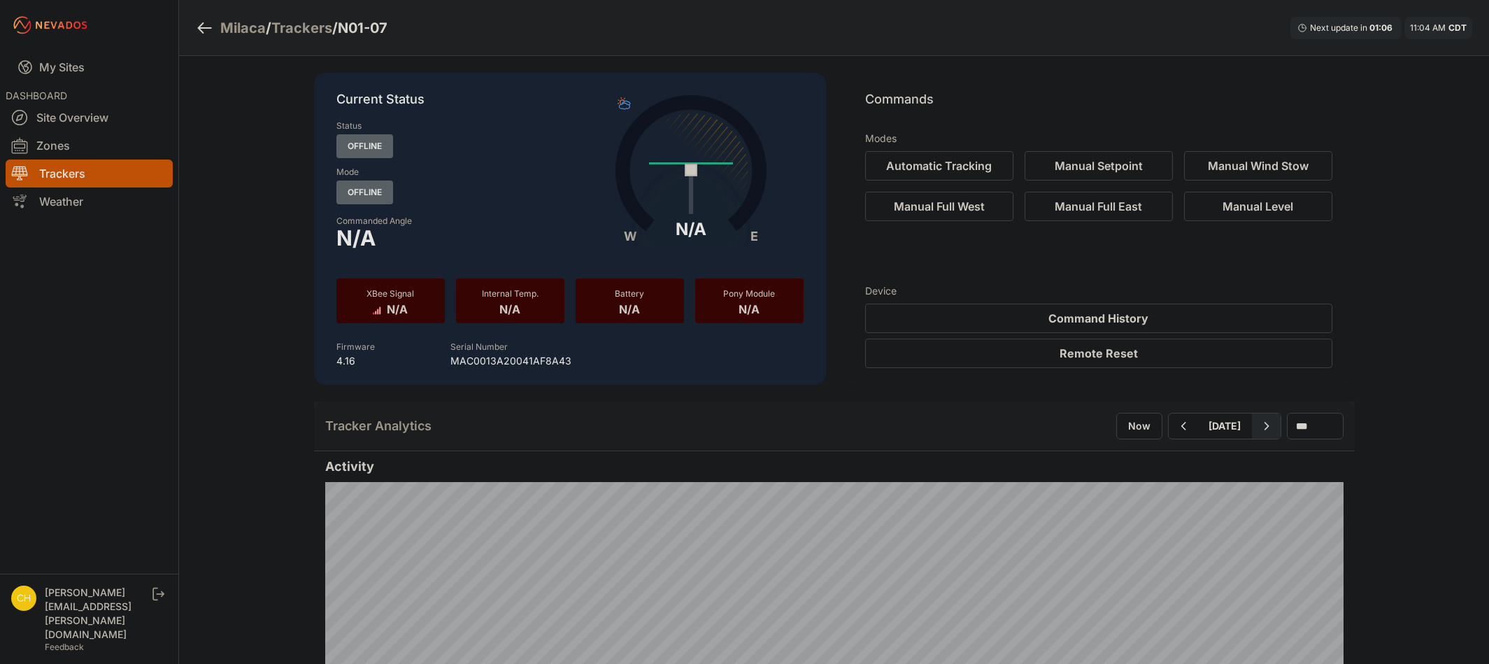
click at [1263, 424] on button "button" at bounding box center [1266, 425] width 29 height 25
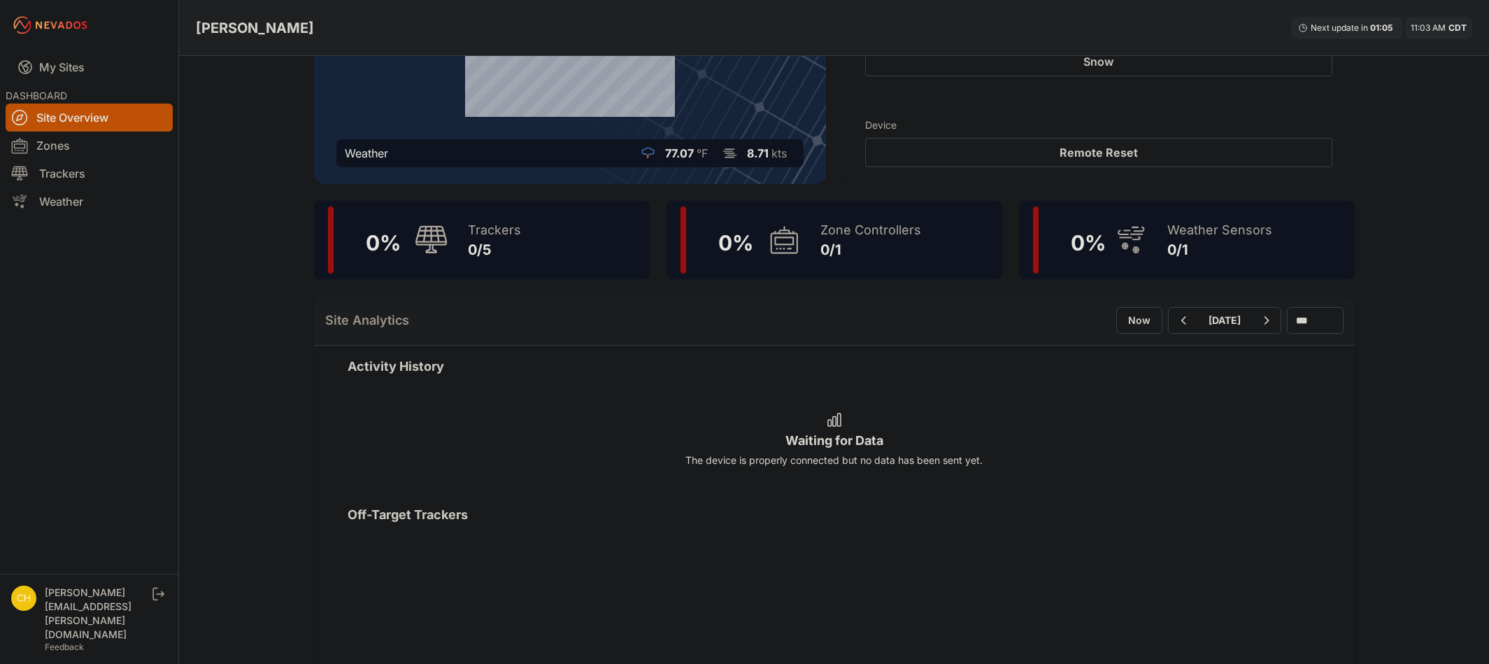
scroll to position [210, 0]
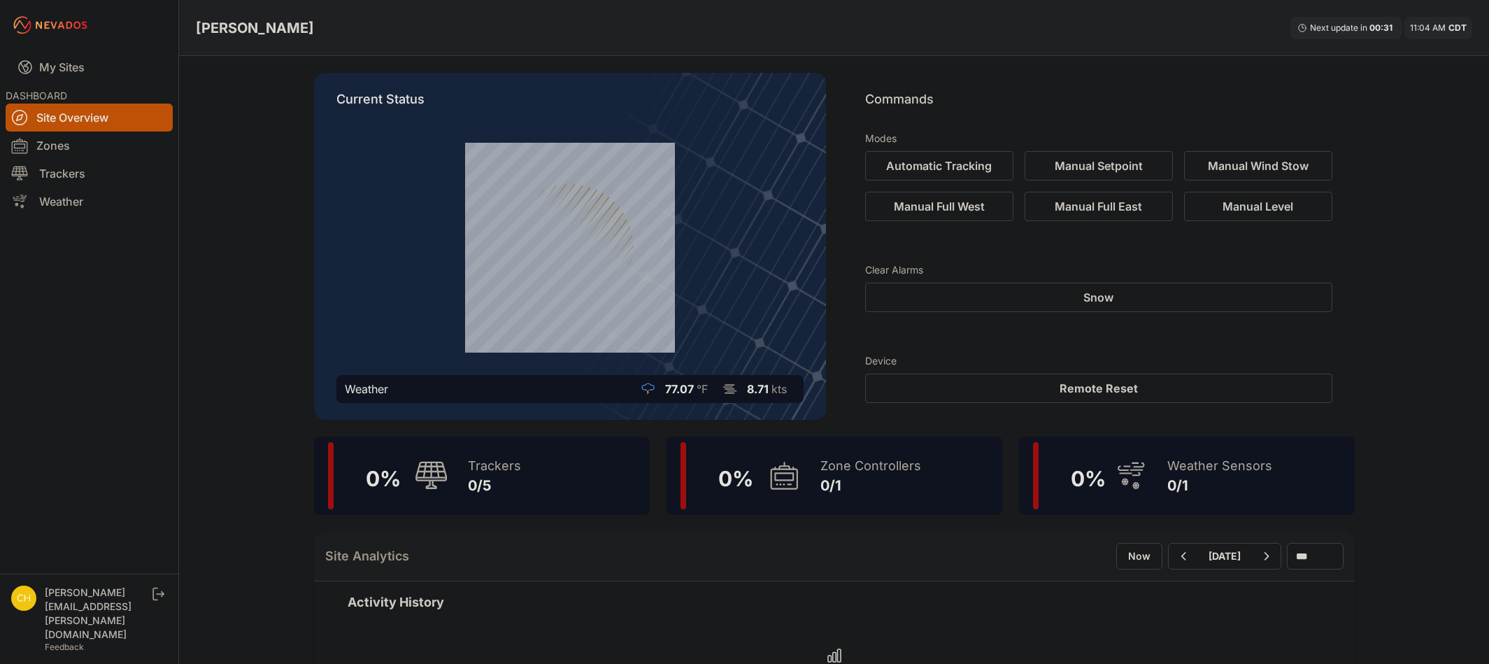
scroll to position [350, 0]
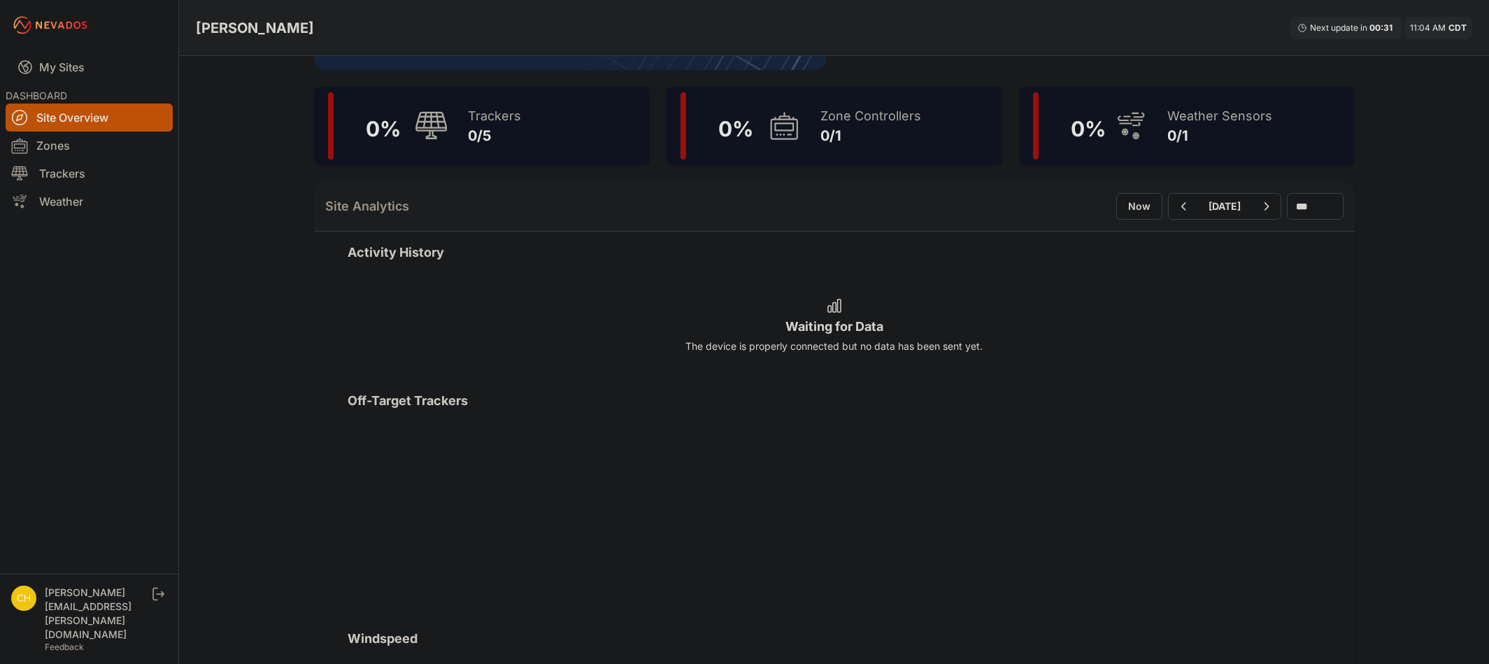
click at [518, 151] on div "Trackers 0/5" at bounding box center [487, 125] width 67 height 67
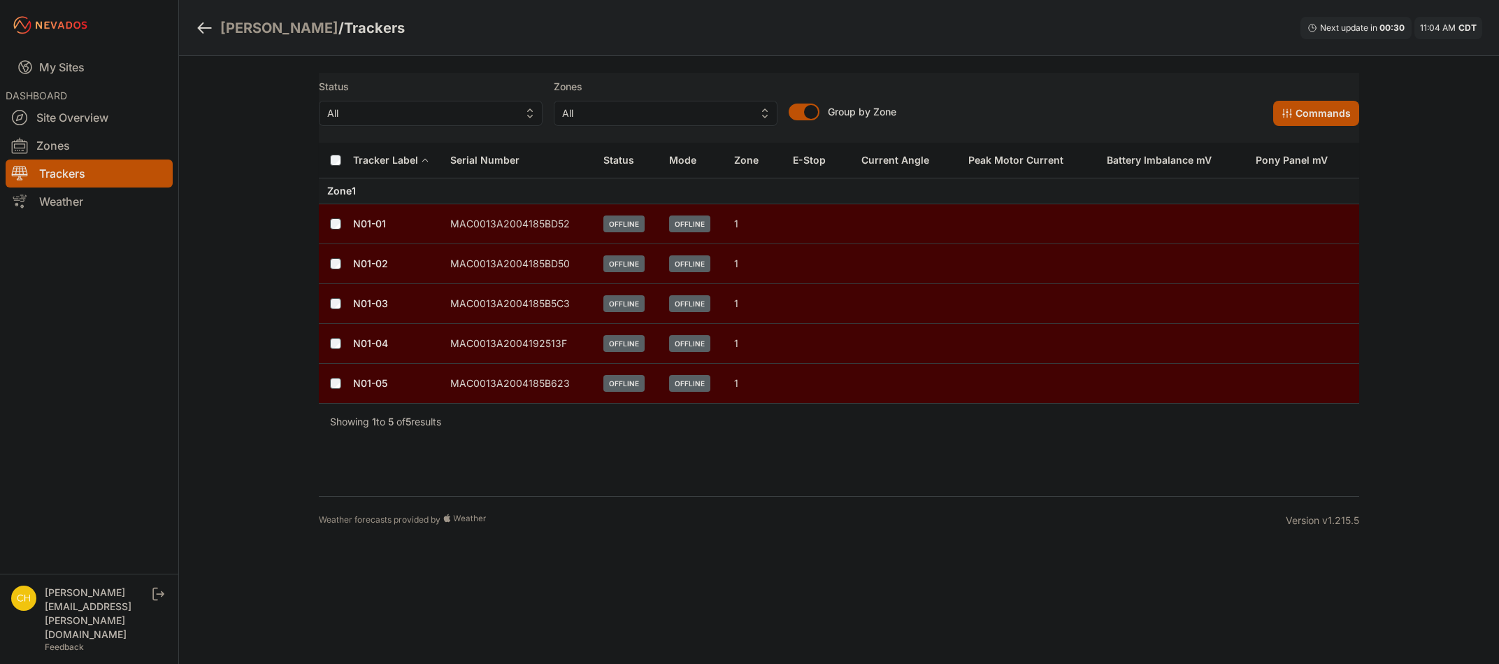
click at [387, 224] on td "N01-01" at bounding box center [397, 224] width 90 height 40
click at [376, 226] on link "N01-01" at bounding box center [369, 223] width 33 height 12
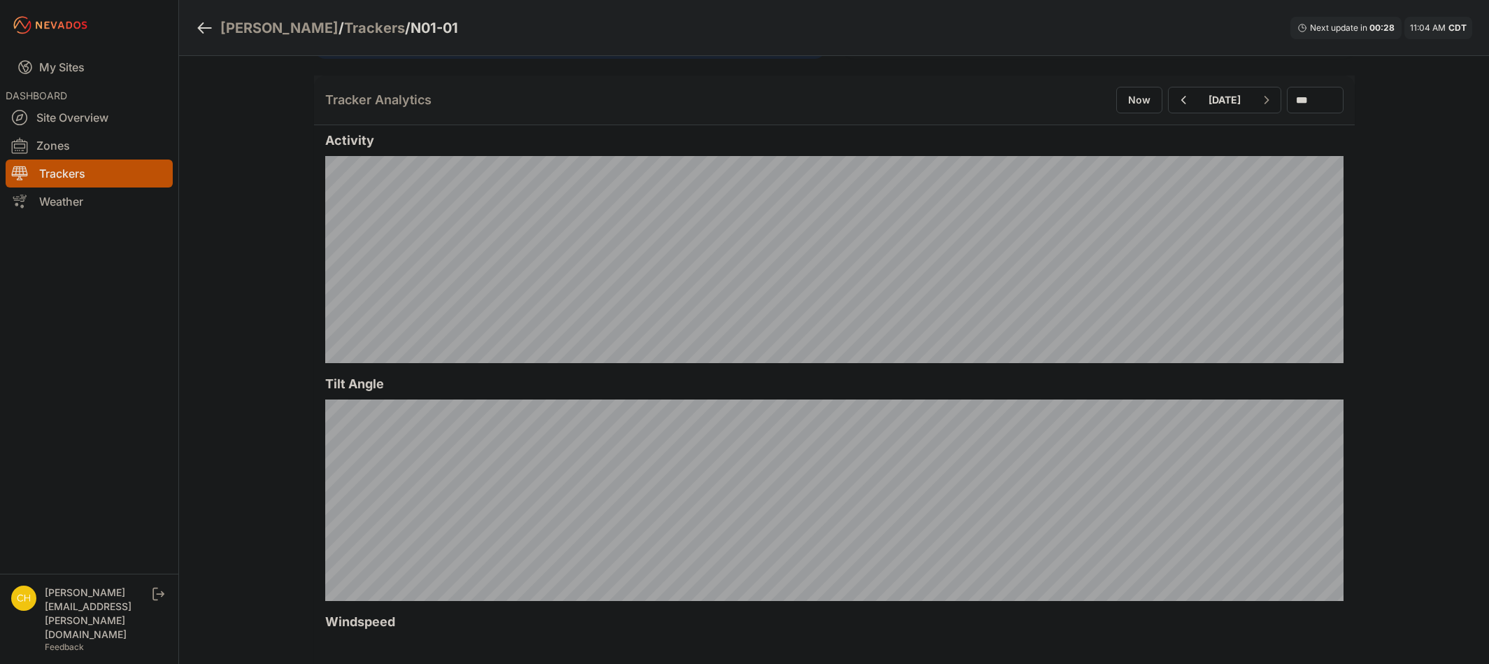
scroll to position [210, 0]
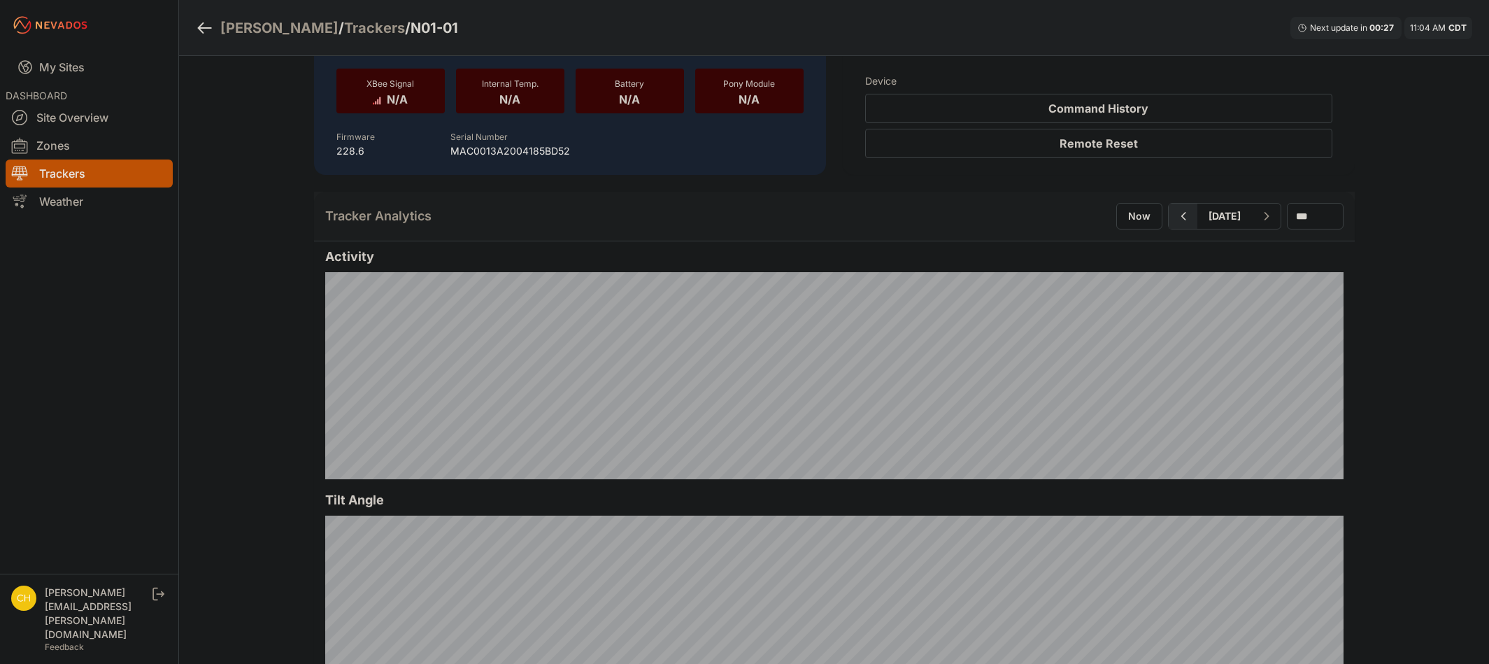
click at [1174, 213] on icon "button" at bounding box center [1182, 216] width 17 height 17
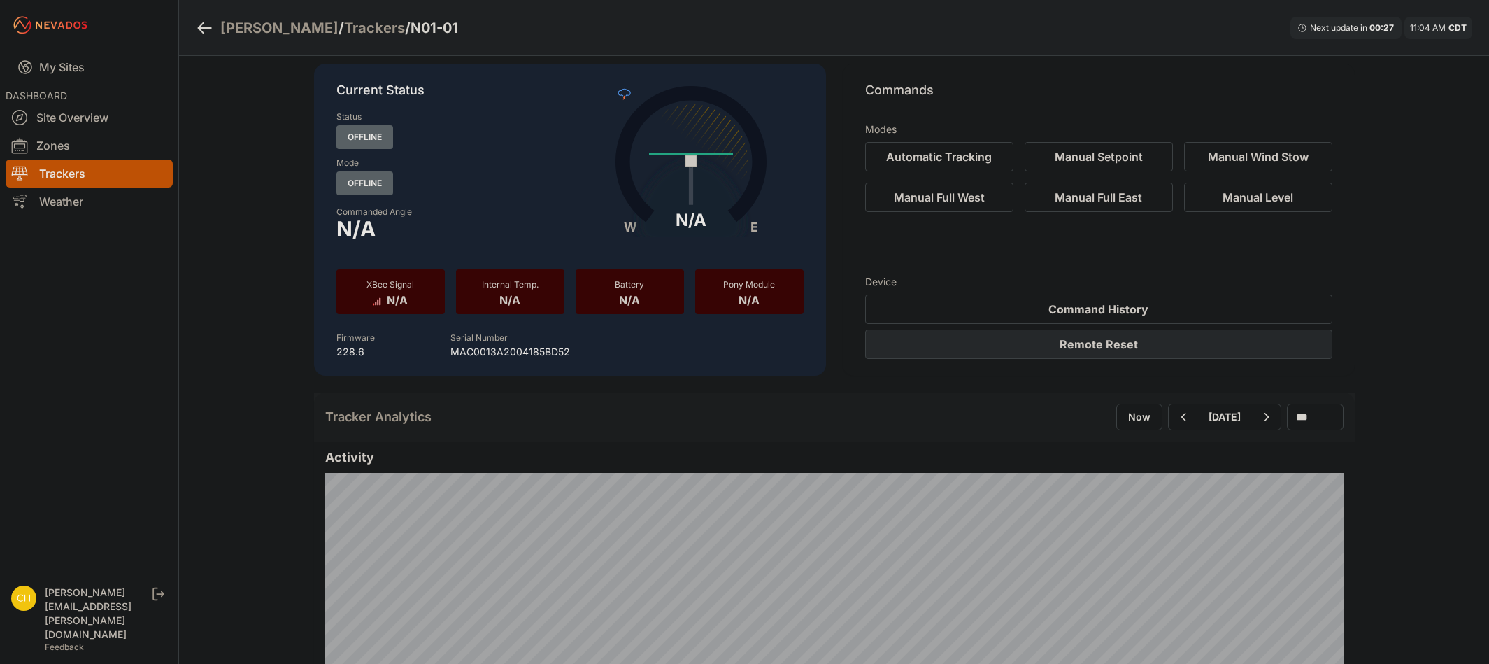
scroll to position [70, 0]
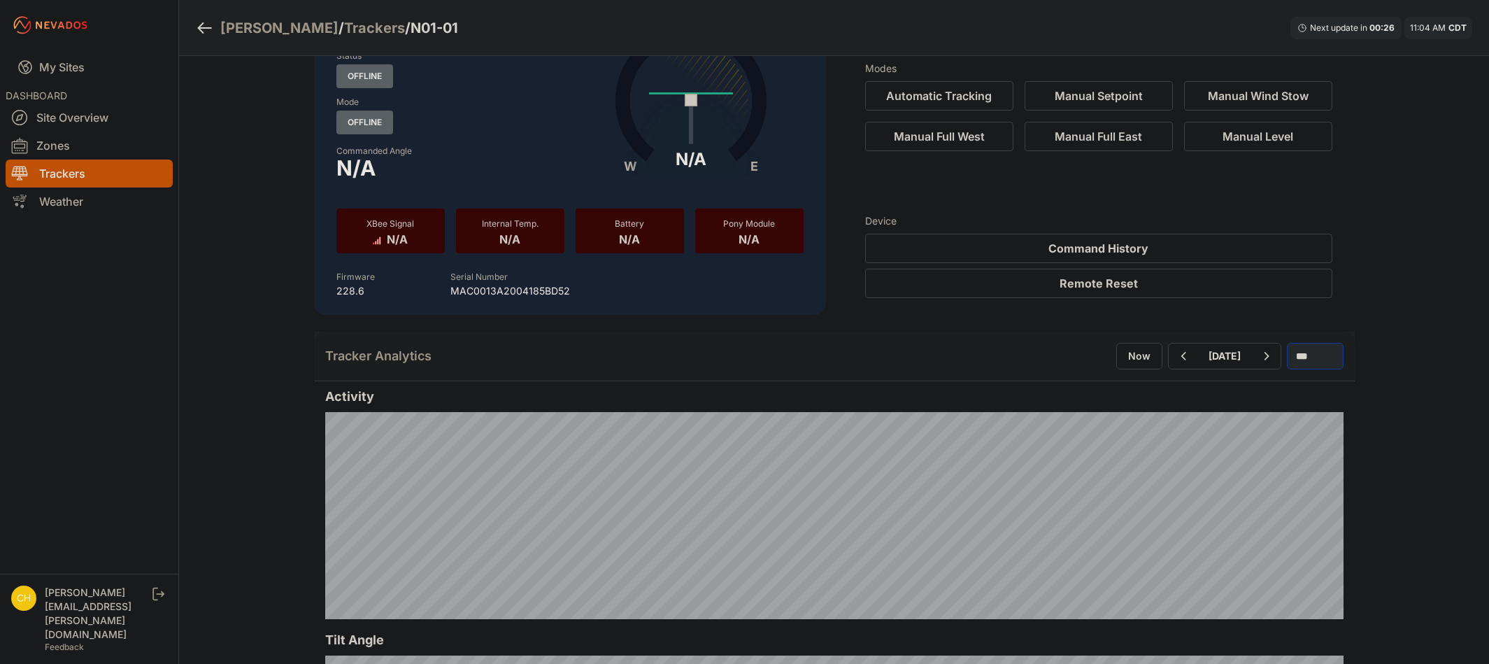
click at [1301, 355] on select "*** **** *****" at bounding box center [1315, 356] width 57 height 27
click at [1287, 343] on select "*** **** *****" at bounding box center [1315, 356] width 57 height 27
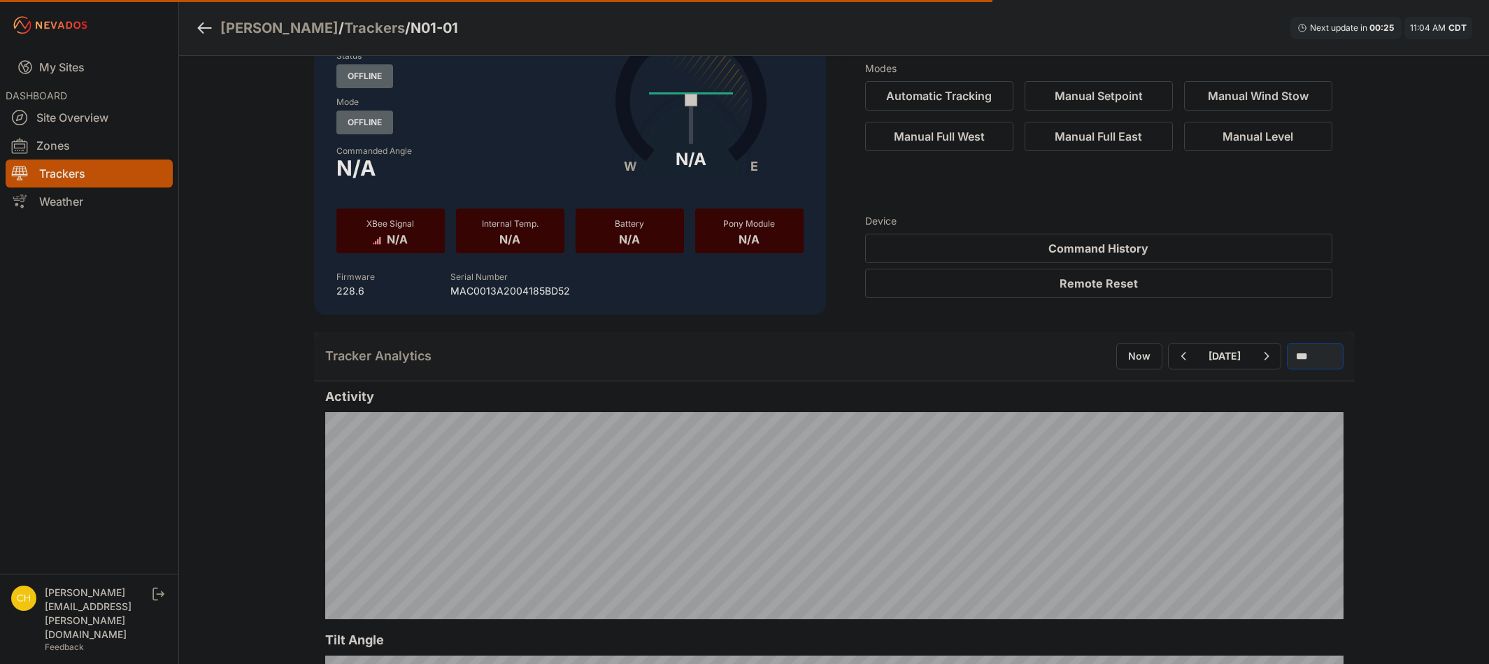
select select "*******"
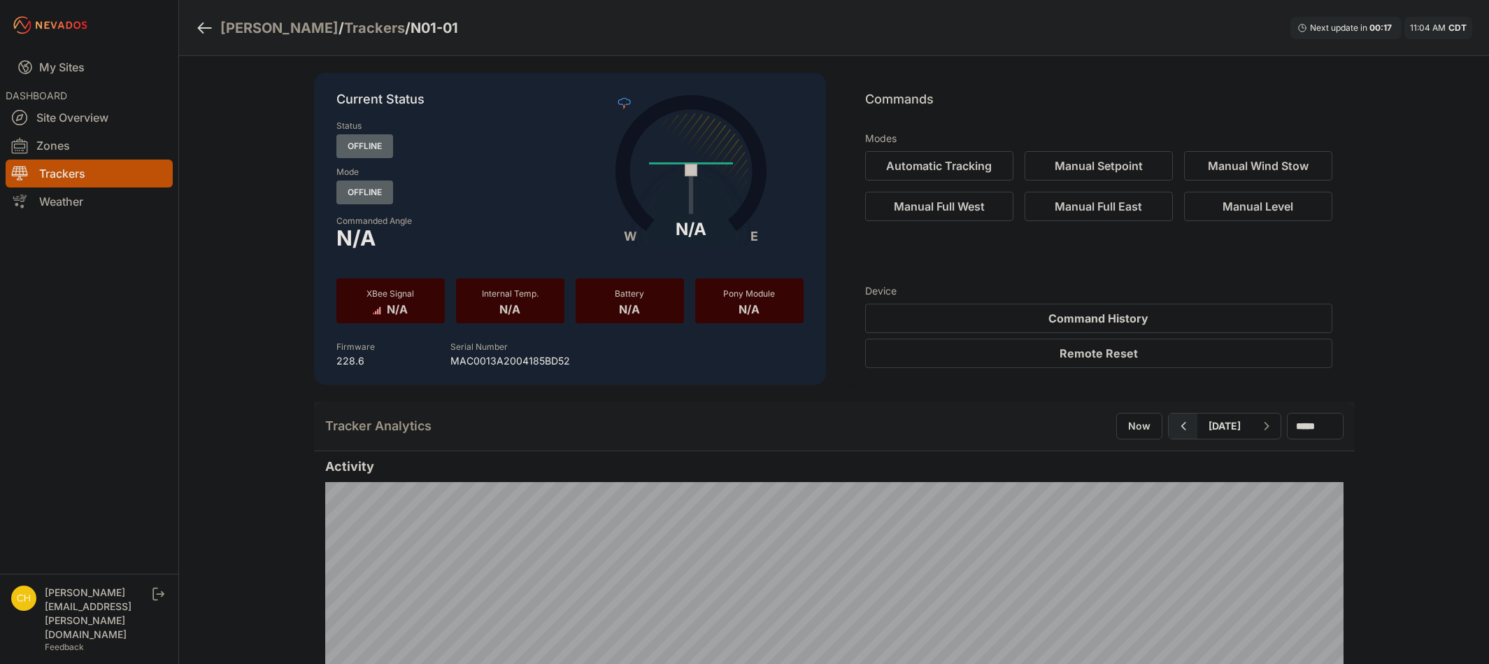
click at [1174, 424] on icon "button" at bounding box center [1182, 425] width 17 height 17
click at [1174, 425] on icon "button" at bounding box center [1182, 425] width 17 height 17
click at [1174, 430] on icon "button" at bounding box center [1182, 425] width 17 height 17
select select "*******"
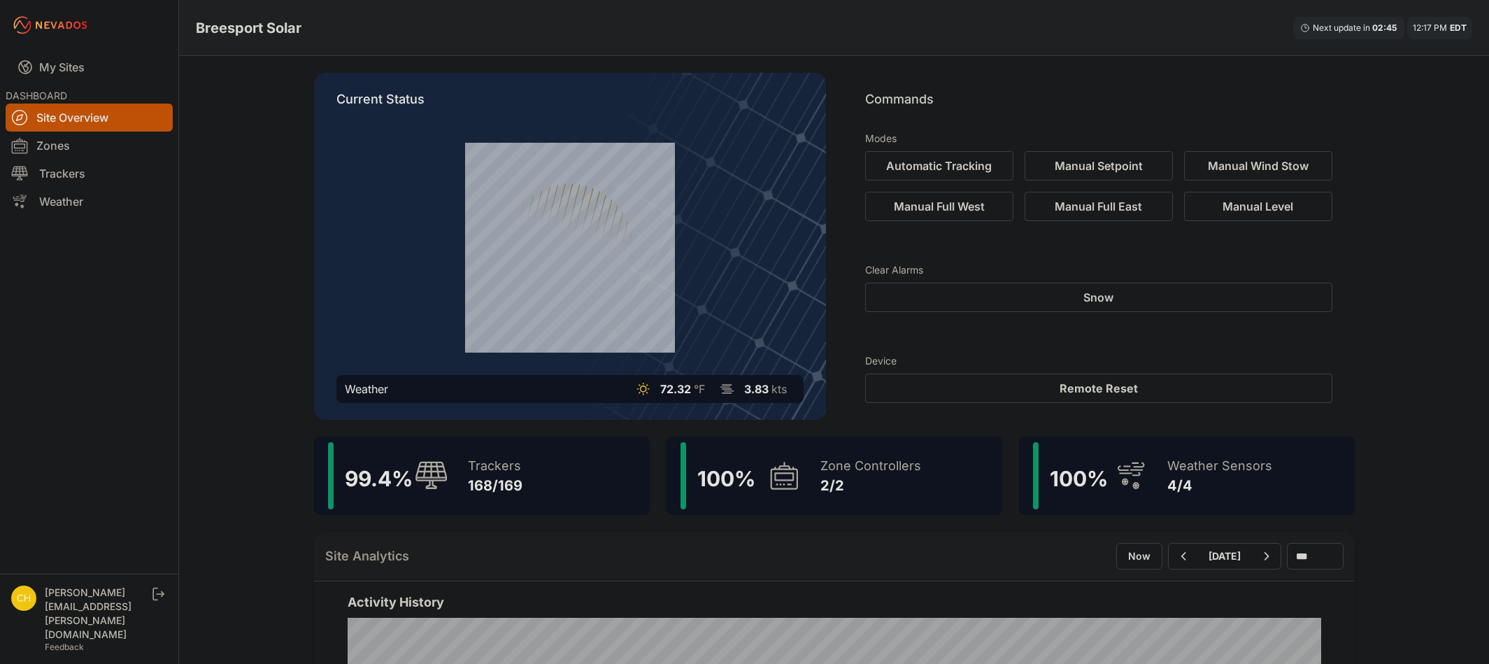
click at [775, 471] on icon at bounding box center [784, 475] width 34 height 32
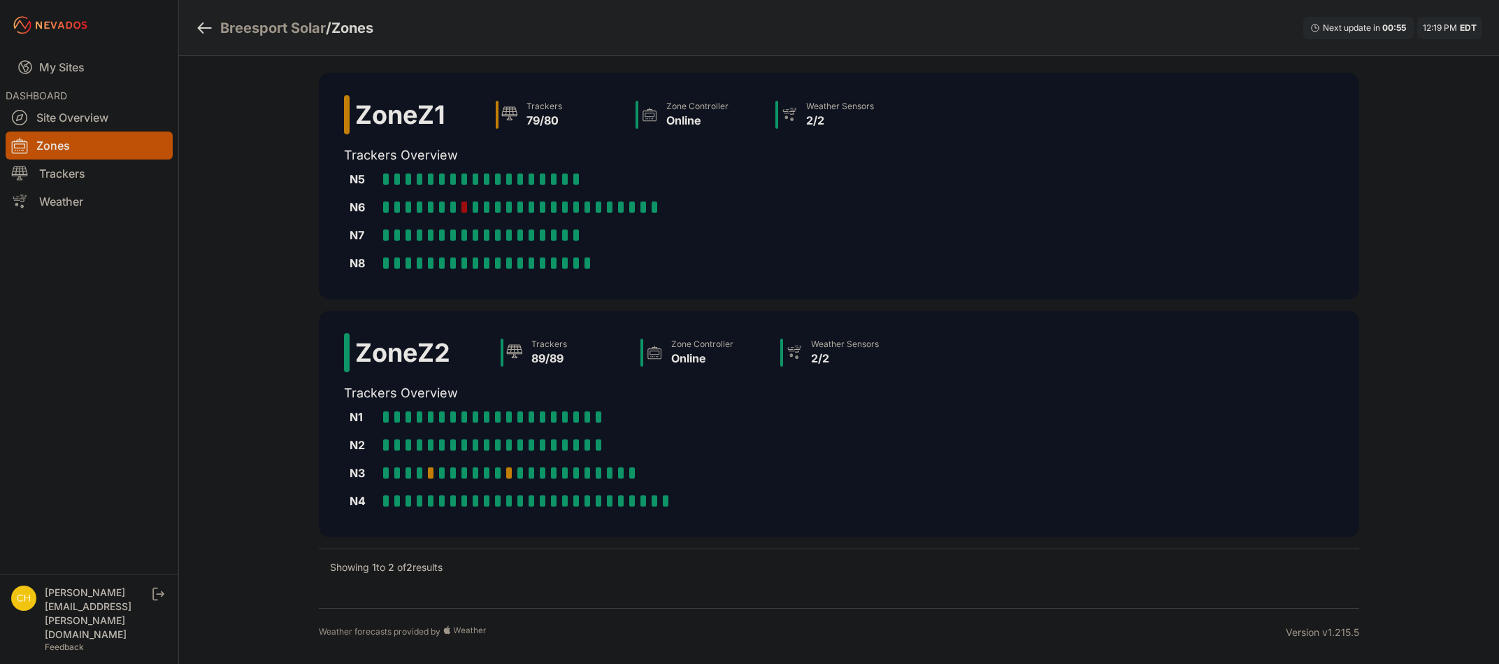
click at [303, 436] on div "Zone Z1 Trackers 79/80 Zone Controller Online Weather Sensors 2/2 Trackers Over…" at bounding box center [839, 332] width 1074 height 552
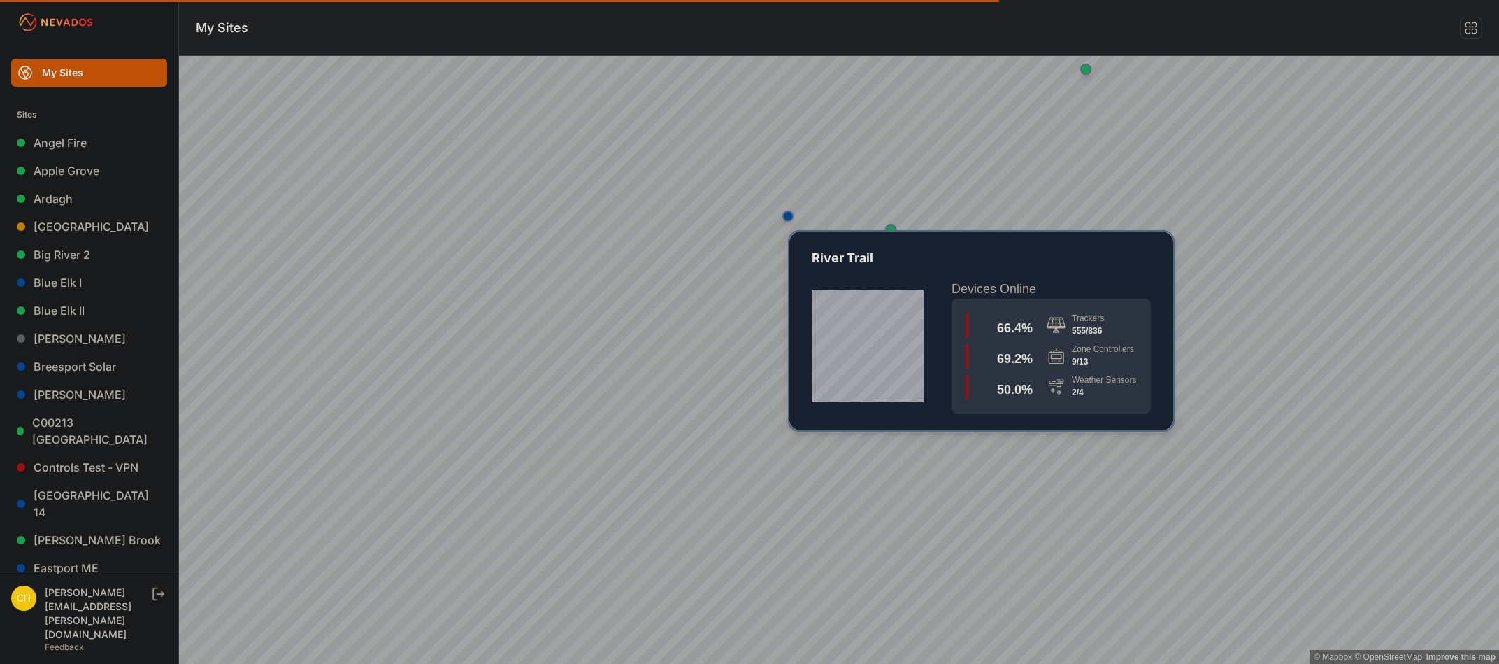
click at [776, 217] on div "Map marker" at bounding box center [788, 216] width 28 height 28
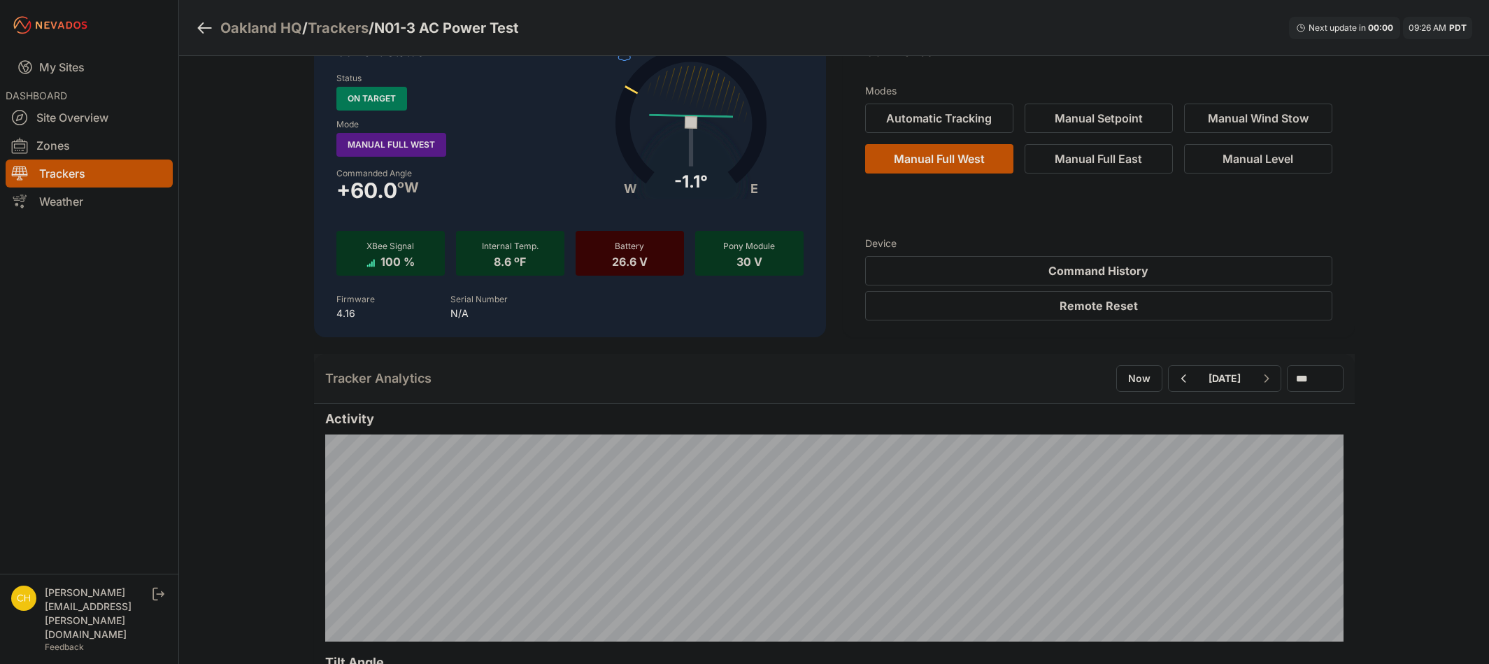
scroll to position [70, 0]
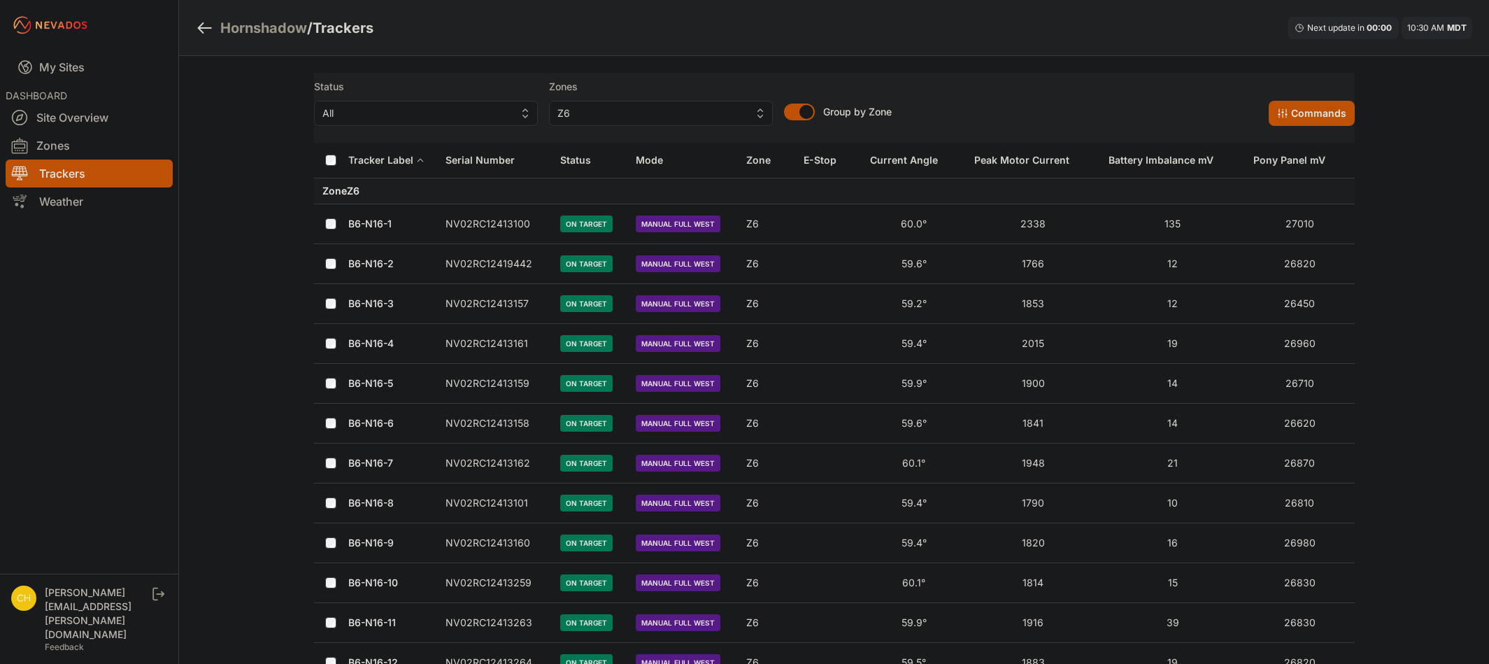
click at [1165, 50] on div "Hornshadow / Trackers Next update in 00 : 00 10:30 AM MDT" at bounding box center [834, 28] width 1310 height 56
